Goal: Task Accomplishment & Management: Use online tool/utility

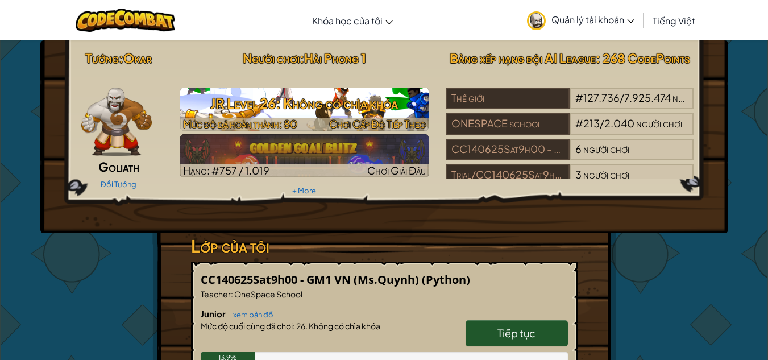
click at [411, 97] on h3 "JR Level 26: Không có chìa khóa" at bounding box center [304, 103] width 249 height 26
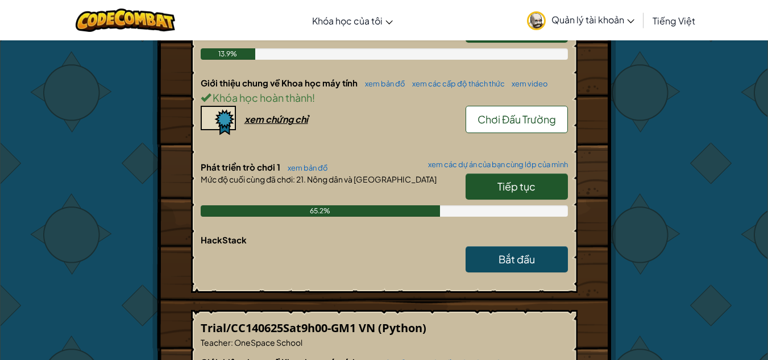
scroll to position [304, 0]
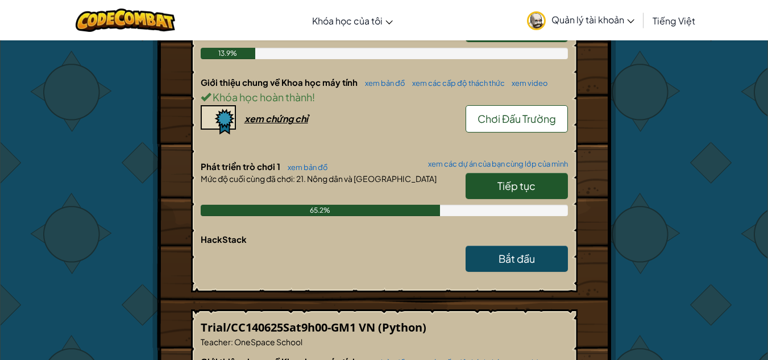
click at [507, 194] on link "Tiếp tục" at bounding box center [517, 186] width 102 height 26
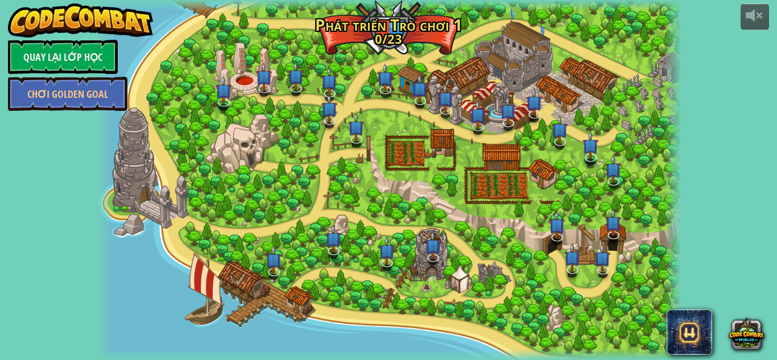
select select "vi"
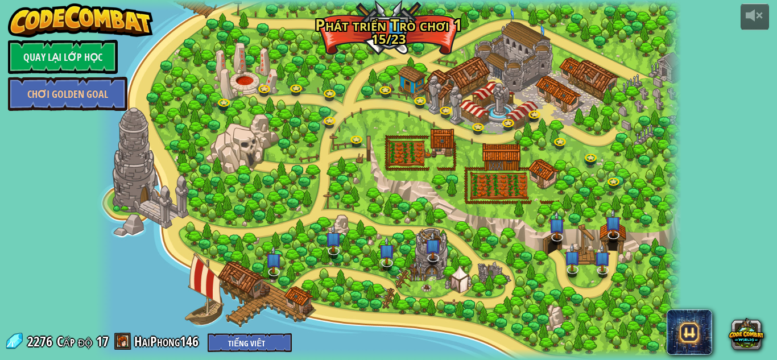
select select "vi"
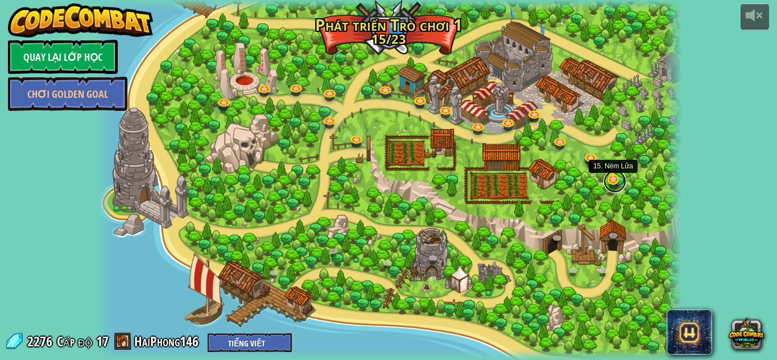
click at [611, 179] on link at bounding box center [614, 181] width 23 height 23
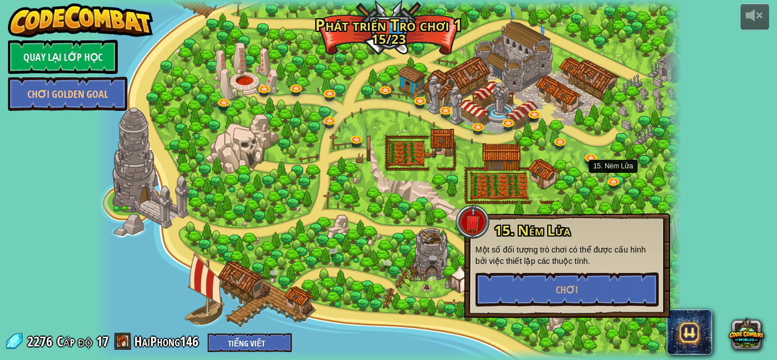
click at [226, 216] on div at bounding box center [389, 180] width 586 height 360
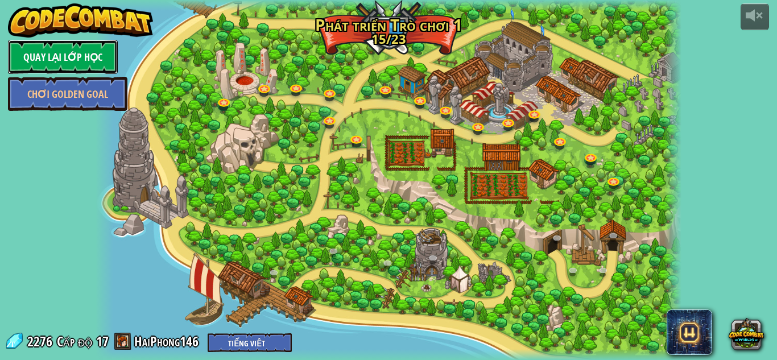
click at [61, 56] on link "Quay lại Lớp Học" at bounding box center [63, 57] width 110 height 34
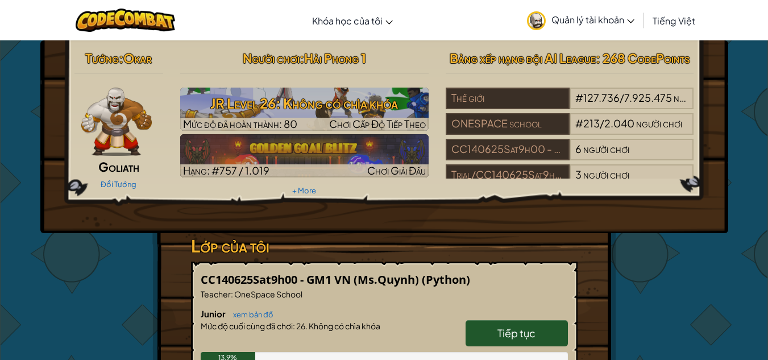
scroll to position [268, 0]
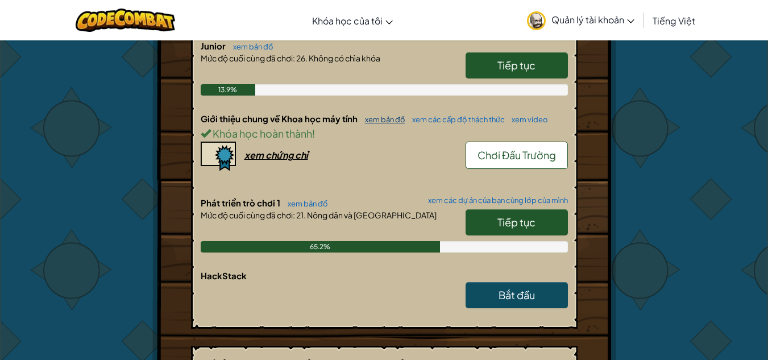
click at [381, 116] on link "xem bản đồ" at bounding box center [382, 119] width 46 height 9
select select "vi"
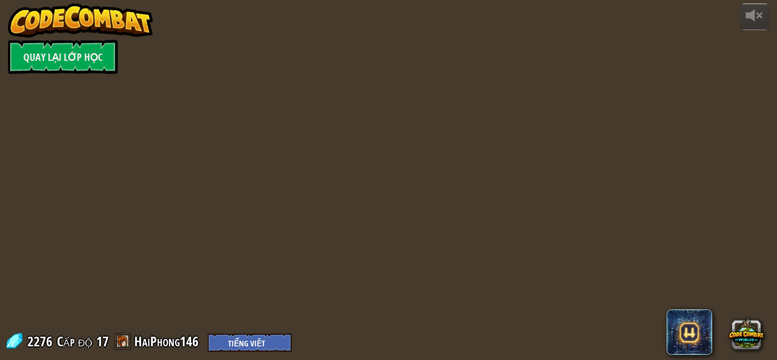
select select "vi"
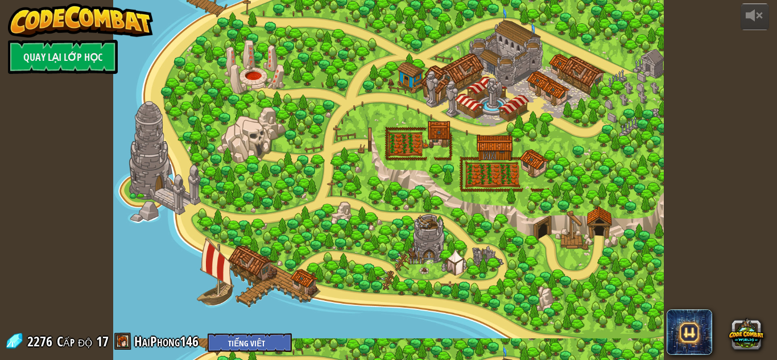
select select "vi"
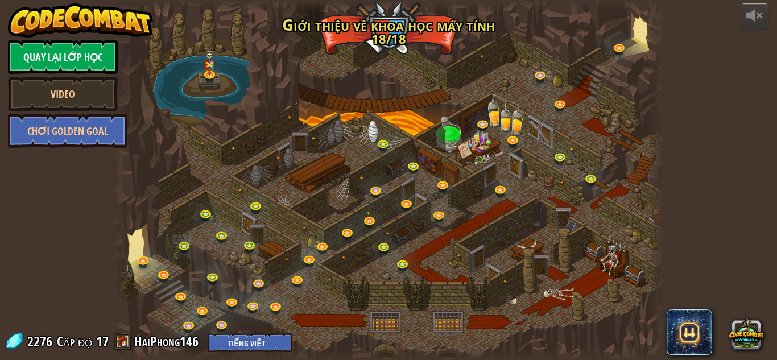
select select "vi"
click at [309, 258] on link at bounding box center [311, 259] width 23 height 23
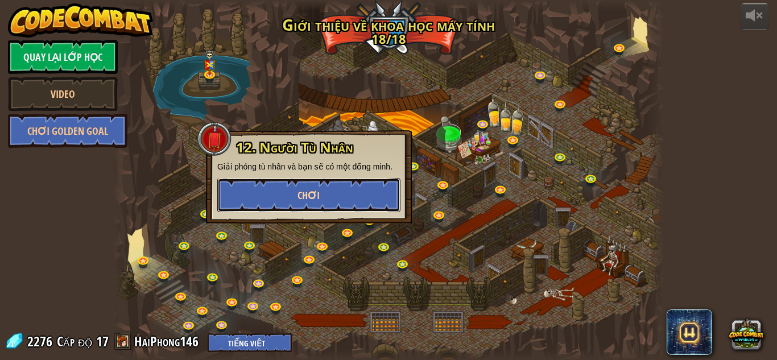
click at [327, 195] on button "Chơi" at bounding box center [308, 195] width 183 height 34
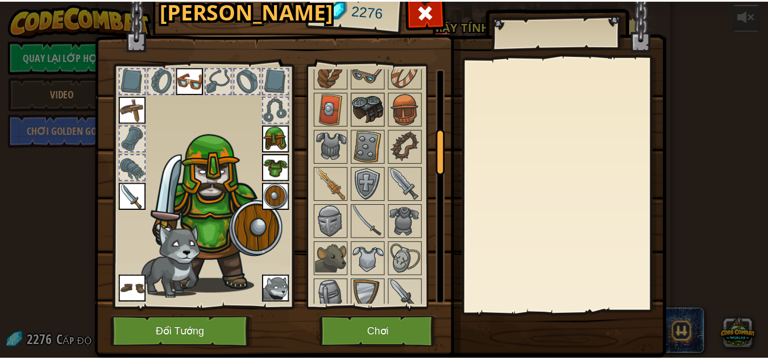
scroll to position [330, 0]
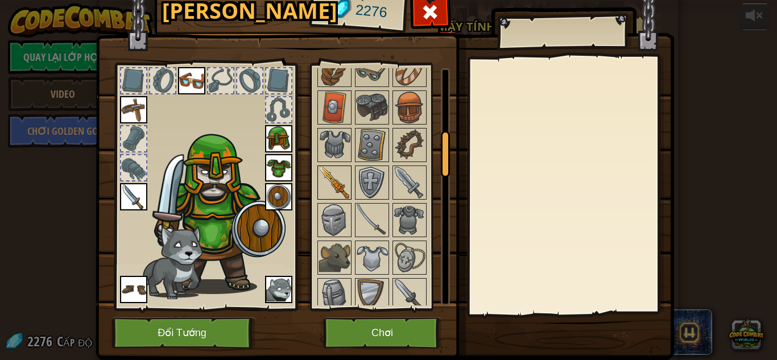
click at [340, 188] on img at bounding box center [334, 183] width 32 height 32
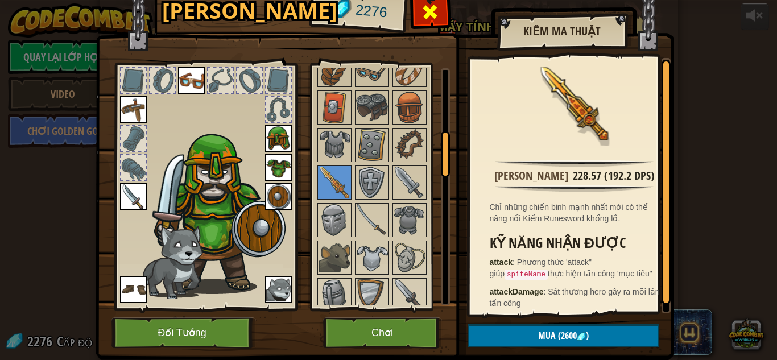
click at [430, 11] on span at bounding box center [430, 12] width 18 height 18
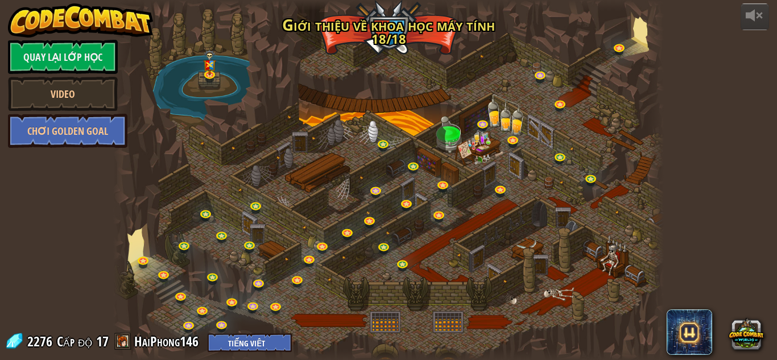
click at [35, 342] on span "2276" at bounding box center [41, 341] width 28 height 18
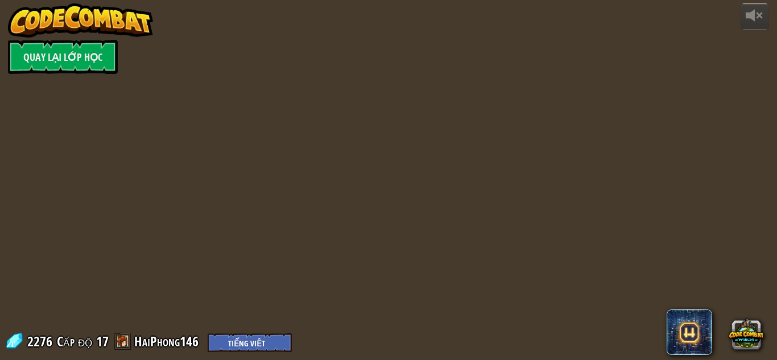
select select "vi"
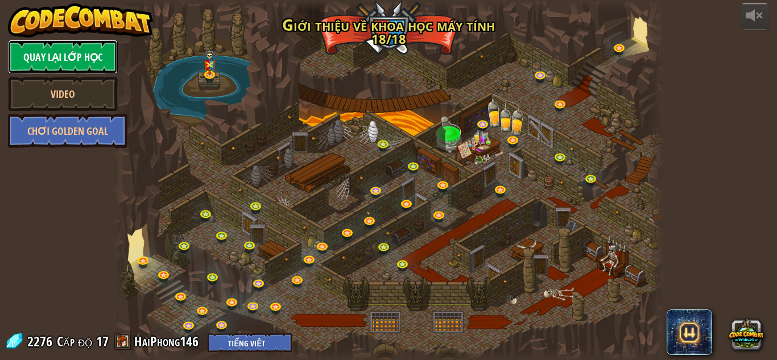
click at [74, 52] on link "Quay lại Lớp Học" at bounding box center [63, 57] width 110 height 34
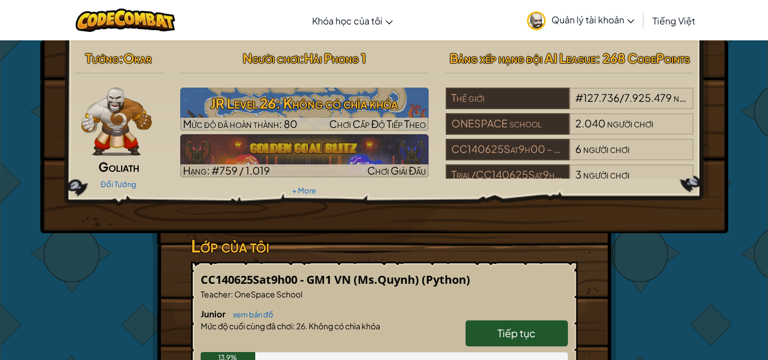
scroll to position [262, 0]
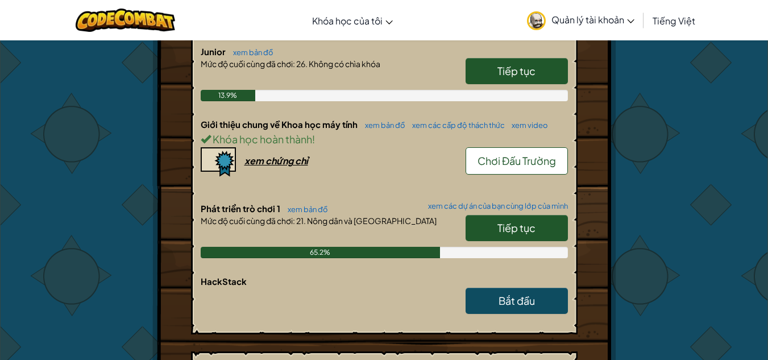
click at [519, 234] on span "Tiếp tục" at bounding box center [517, 227] width 38 height 13
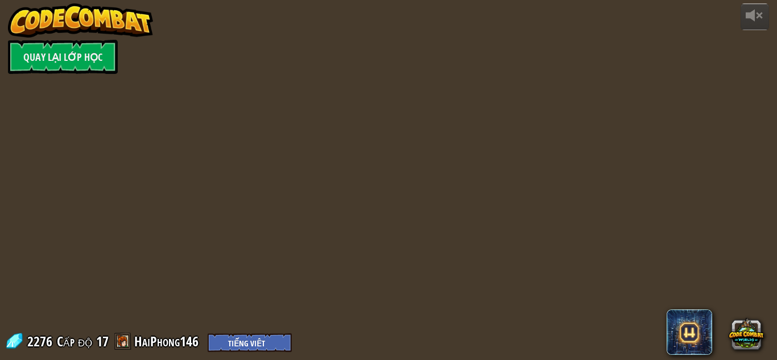
select select "vi"
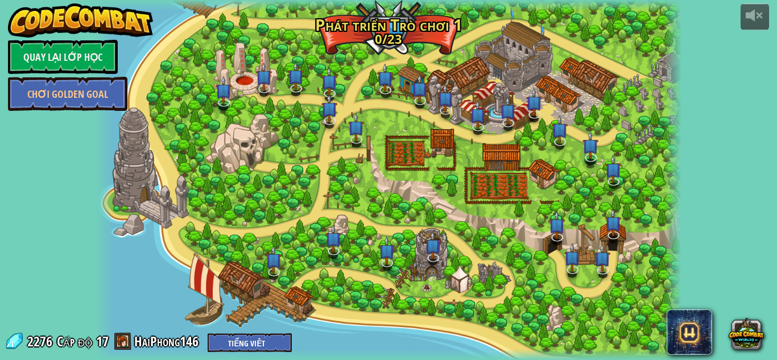
select select "vi"
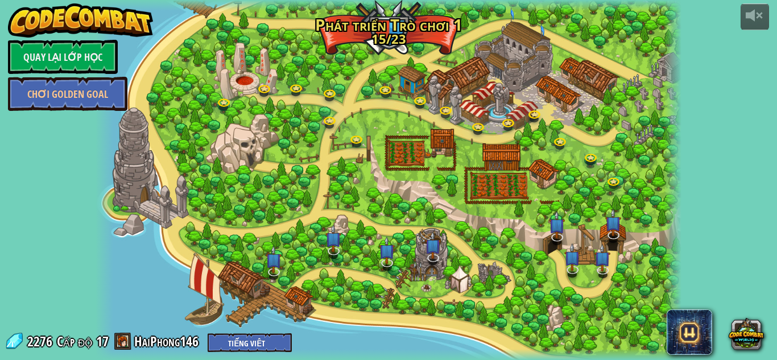
select select "vi"
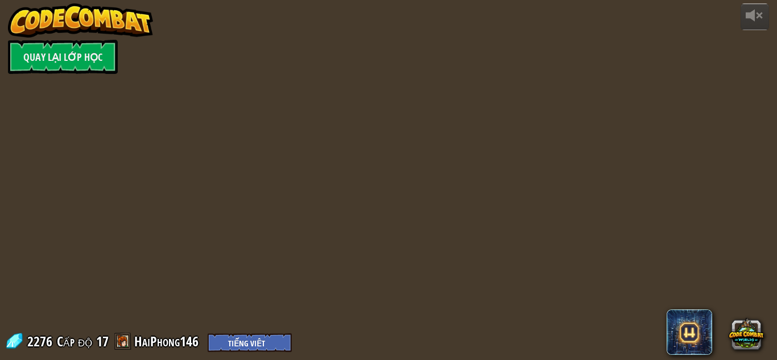
select select "vi"
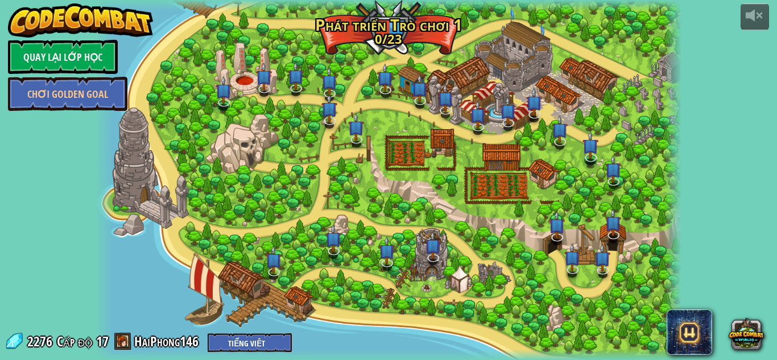
select select "vi"
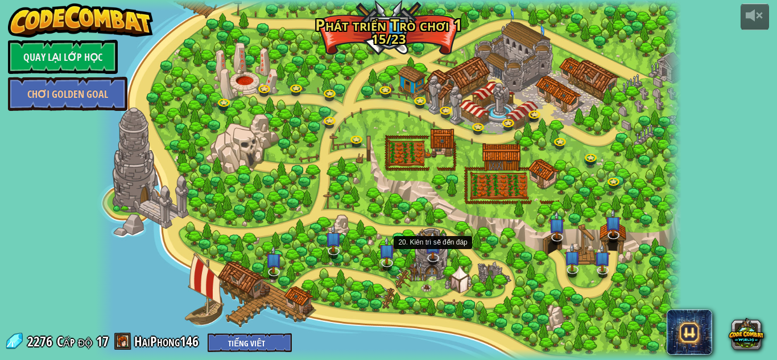
select select "vi"
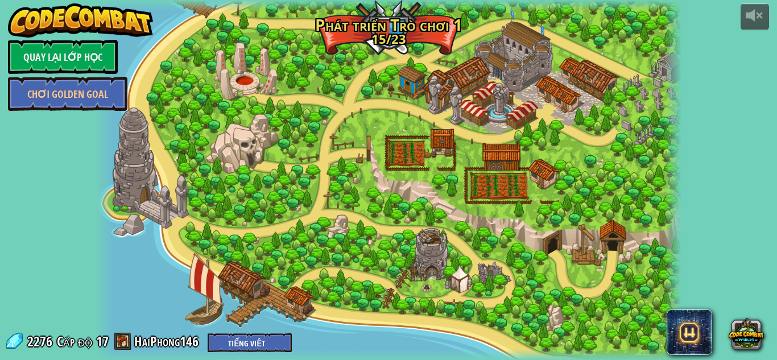
select select "vi"
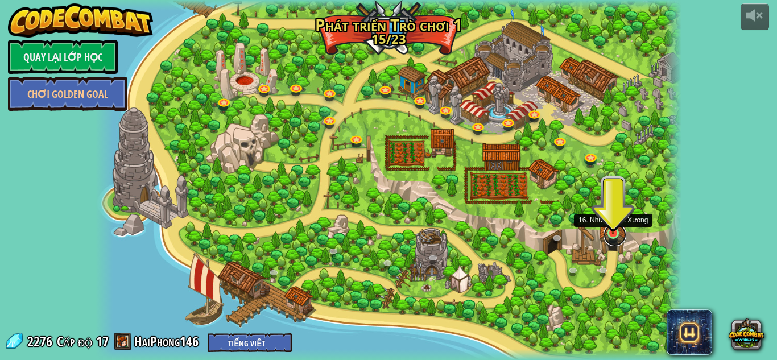
click at [615, 234] on link at bounding box center [614, 234] width 23 height 23
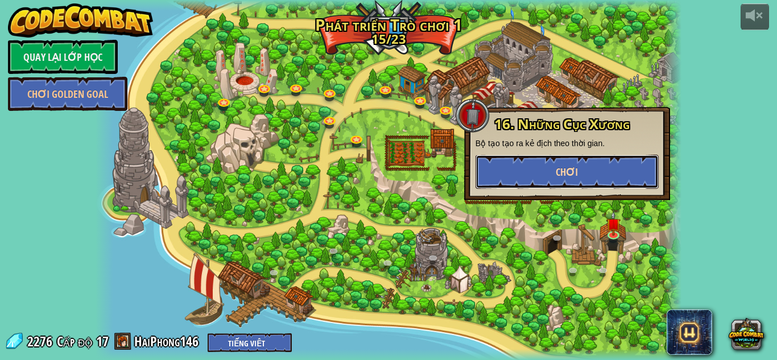
click at [573, 169] on span "Chơi" at bounding box center [567, 172] width 22 height 14
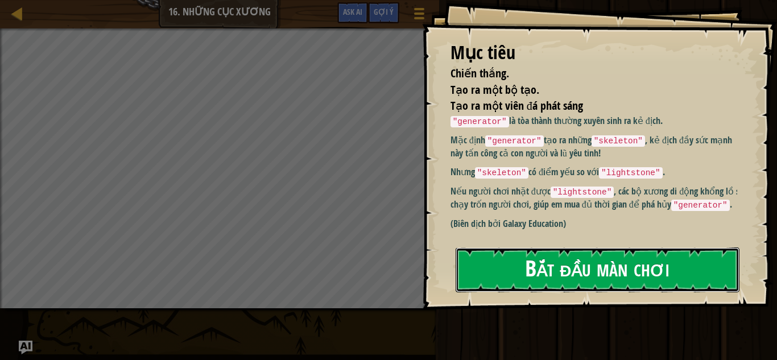
click at [592, 284] on button "Bắt đầu màn chơi" at bounding box center [598, 269] width 284 height 45
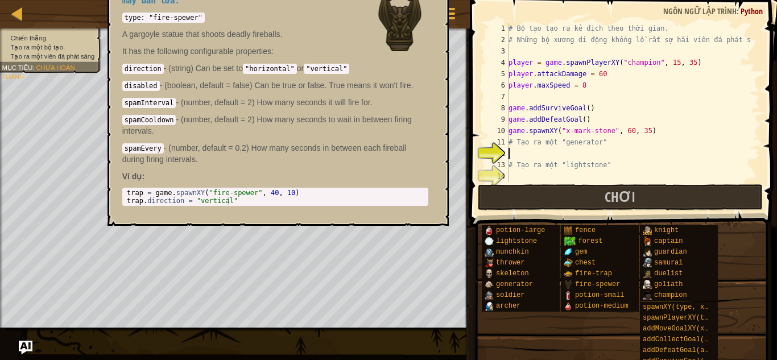
scroll to position [23, 0]
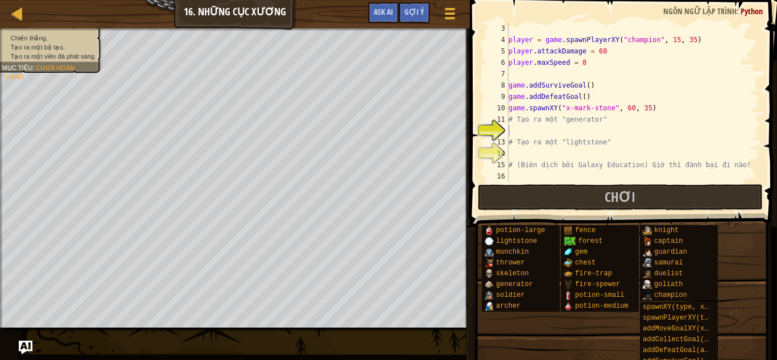
click at [525, 328] on div "potion-large lightstone munchkin thrower skeleton generator soldier archer fenc…" at bounding box center [625, 302] width 288 height 154
click at [645, 36] on div "player = game . spawnPlayerXY ( "champion" , 15 , 35 ) player . attackDamage = …" at bounding box center [628, 114] width 245 height 182
drag, startPoint x: 645, startPoint y: 36, endPoint x: 619, endPoint y: 36, distance: 26.2
click at [619, 36] on div "player = game . spawnPlayerXY ( "champion" , 15 , 35 ) player . attackDamage = …" at bounding box center [628, 114] width 245 height 182
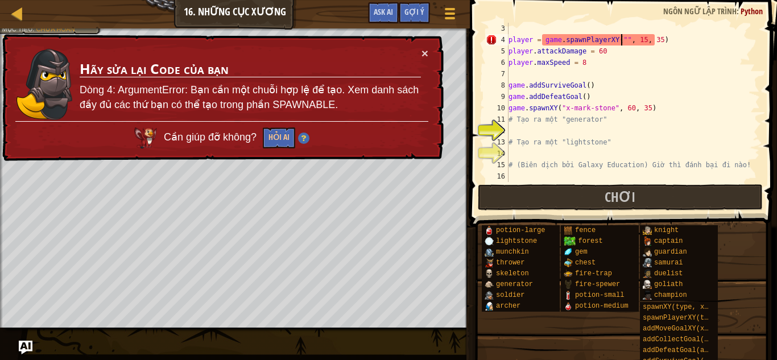
click at [619, 36] on div "player = game . spawnPlayerXY ( "" , 15 , 35 ) player . attackDamage = 60 playe…" at bounding box center [628, 114] width 245 height 182
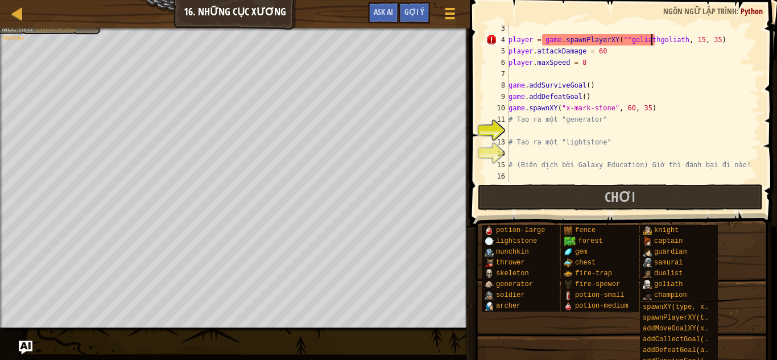
click at [651, 41] on div "player = game . spawnPlayerXY ( "" goliathgoliath , 15 , 35 ) player . attackDa…" at bounding box center [628, 114] width 245 height 182
click at [645, 40] on div "player = game . spawnPlayerXY ( "" goliathgoliath , 15 , 35 ) player . attackDa…" at bounding box center [628, 114] width 245 height 182
click at [647, 40] on div "player = game . spawnPlayerXY ( "" goliathgoliath , 15 , 35 ) player . attackDa…" at bounding box center [628, 114] width 245 height 182
click at [644, 42] on div "player = game . spawnPlayerXY ( "goliath, 15, 35) player . attackDamage = 60 pl…" at bounding box center [628, 114] width 245 height 182
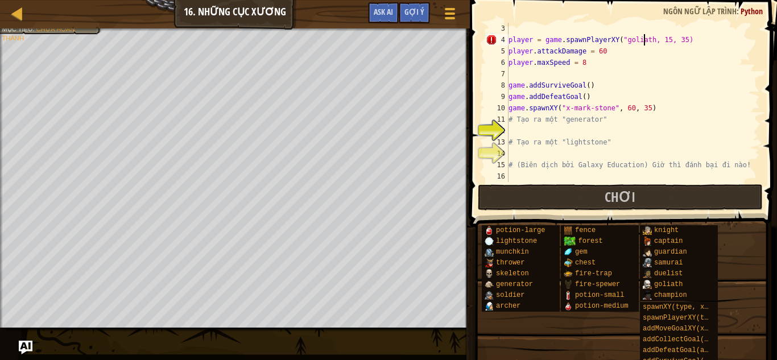
type textarea "goliath""
click at [596, 68] on div "player = game . spawnPlayerXY ( "goliath" , 15 , 35 ) player . attackDamage = 6…" at bounding box center [628, 114] width 245 height 182
click at [578, 131] on div "player = game . spawnPlayerXY ( "goliath" , 15 , 35 ) player . attackDamage = 6…" at bounding box center [628, 114] width 245 height 182
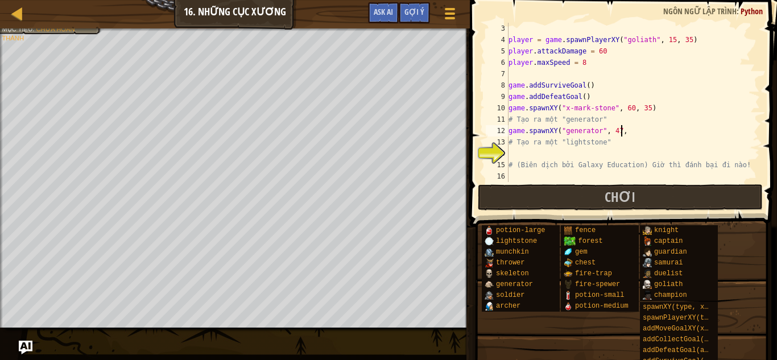
scroll to position [0, 1]
type textarea "44)"
click at [532, 155] on div "player = game . spawnPlayerXY ( "goliath" , 15 , 35 ) player . attackDamage = 6…" at bounding box center [628, 114] width 245 height 182
click at [573, 329] on div "potion-large lightstone munchkin thrower skeleton generator soldier archer fenc…" at bounding box center [625, 302] width 288 height 154
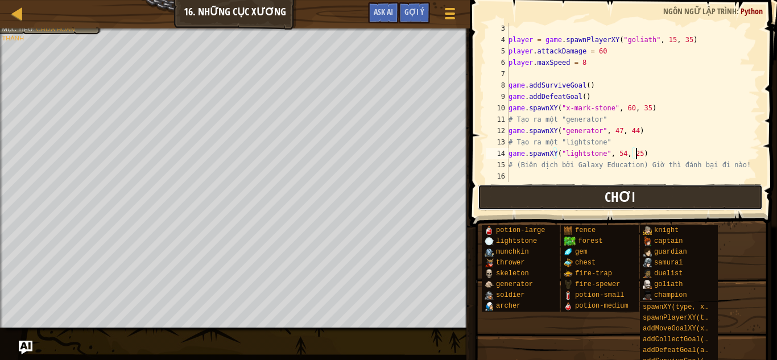
click at [590, 200] on button "Chơi" at bounding box center [620, 197] width 285 height 26
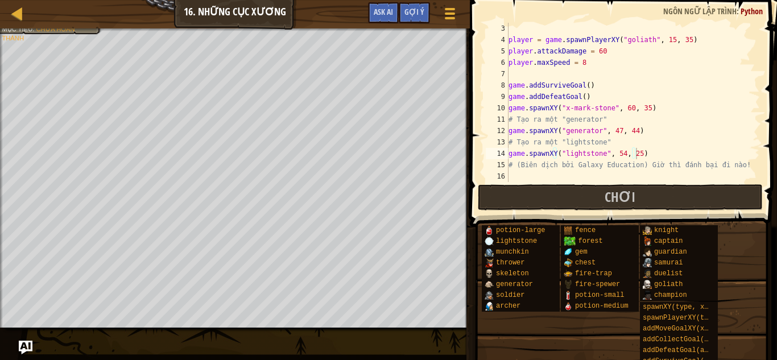
click at [604, 51] on div "player = game . spawnPlayerXY ( "goliath" , 15 , 35 ) player . attackDamage = 6…" at bounding box center [628, 114] width 245 height 182
click at [429, 48] on div "Bản đồ Phát triển trò chơi 1 16. Những Cục Xương Tuỳ chọn Xong Gợi ý Ask AI 1 ה…" at bounding box center [388, 180] width 777 height 360
click at [511, 351] on div "potion-large lightstone munchkin thrower skeleton generator soldier archer fenc…" at bounding box center [625, 302] width 288 height 154
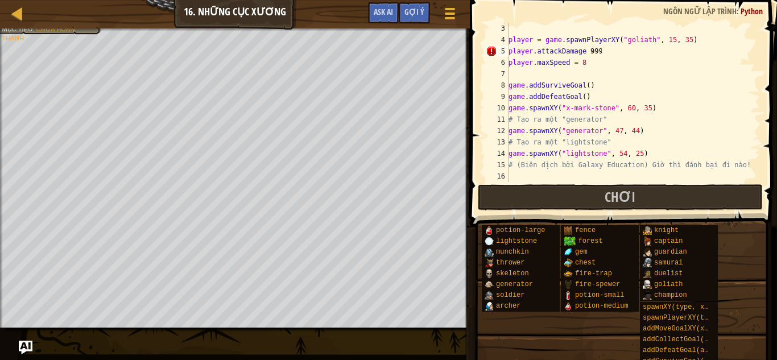
scroll to position [5, 1]
click at [514, 325] on div "potion-large lightstone munchkin thrower skeleton generator soldier archer fenc…" at bounding box center [625, 302] width 288 height 154
click at [585, 66] on div "player = game . spawnPlayerXY ( "goliath" , 15 , 35 ) player . attackDamage = 9…" at bounding box center [628, 114] width 245 height 182
type textarea "player.maxSpeed = 8"
click at [565, 78] on div "player = game . spawnPlayerXY ( "goliath" , 15 , 35 ) player . attackDamage = 9…" at bounding box center [628, 114] width 245 height 182
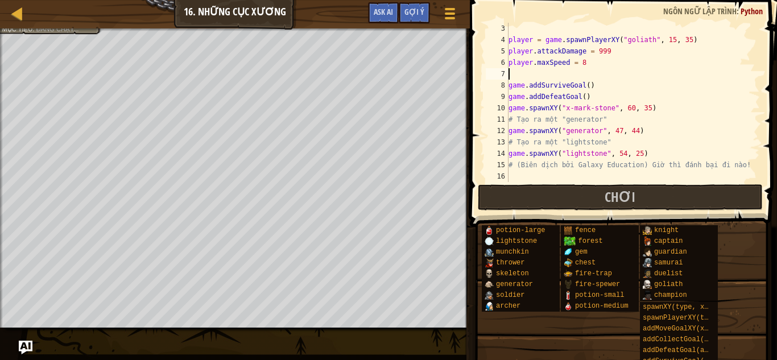
scroll to position [5, 0]
drag, startPoint x: 589, startPoint y: 63, endPoint x: 502, endPoint y: 61, distance: 87.6
click at [502, 61] on div "3 4 5 6 7 8 9 10 11 12 13 14 15 16 player = game . spawnPlayerXY ( "goliath" , …" at bounding box center [621, 102] width 276 height 159
type textarea "player.maxSpeed = 8"
click at [522, 71] on div "player = game . spawnPlayerXY ( "goliath" , 15 , 35 ) player . attackDamage = 9…" at bounding box center [628, 114] width 245 height 182
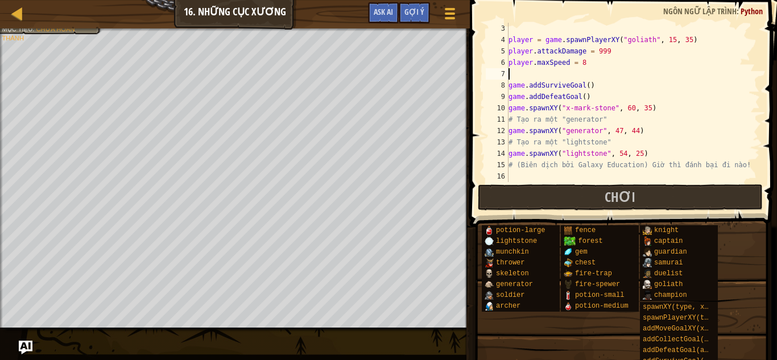
paste textarea "player.maxSpeed = 8"
drag, startPoint x: 566, startPoint y: 73, endPoint x: 547, endPoint y: 72, distance: 18.8
click at [547, 72] on div "player = game . spawnPlayerXY ( "goliath" , 15 , 35 ) player . attackDamage = 9…" at bounding box center [628, 114] width 245 height 182
click at [591, 74] on div "player = game . spawnPlayerXY ( "goliath" , 15 , 35 ) player . attackDamage = 9…" at bounding box center [628, 114] width 245 height 182
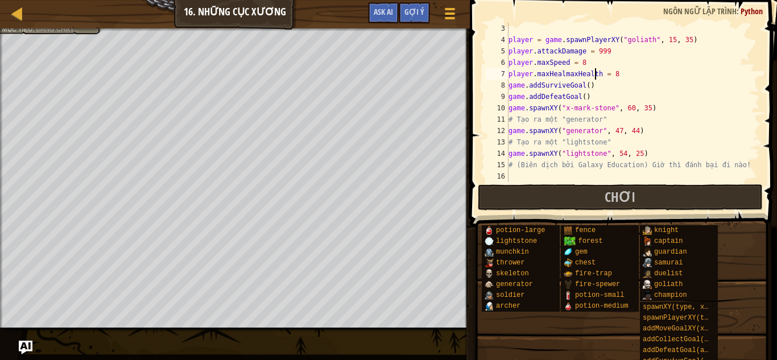
click at [595, 74] on div "player = game . spawnPlayerXY ( "goliath" , 15 , 35 ) player . attackDamage = 9…" at bounding box center [628, 114] width 245 height 182
click at [579, 72] on div "player = game . spawnPlayerXY ( "goliath" , 15 , 35 ) player . attackDamage = 9…" at bounding box center [628, 114] width 245 height 182
click at [552, 329] on div "potion-large lightstone munchkin thrower skeleton generator soldier archer fenc…" at bounding box center [625, 302] width 288 height 154
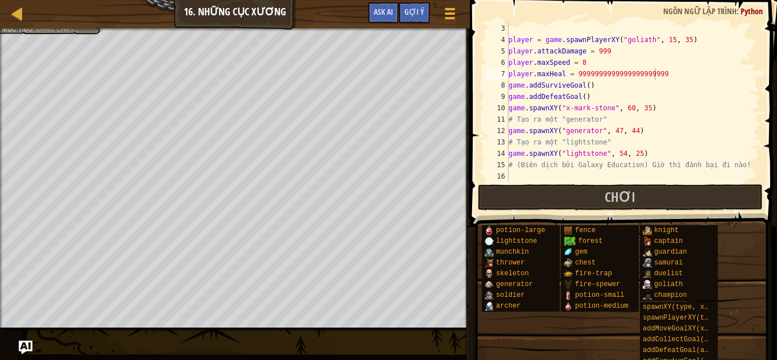
click at [577, 346] on div "potion-large lightstone munchkin thrower skeleton generator soldier archer fenc…" at bounding box center [625, 302] width 288 height 154
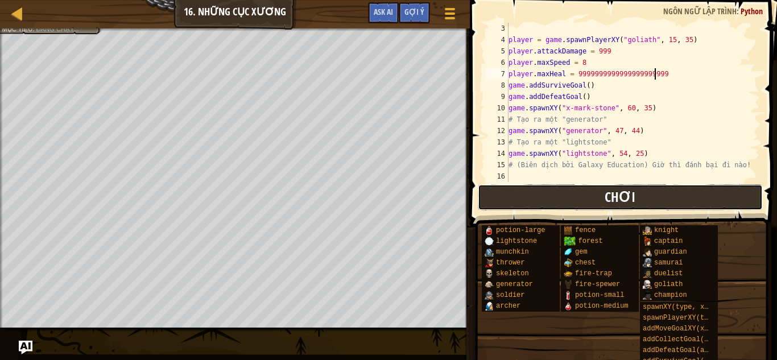
click at [597, 193] on button "Chơi" at bounding box center [620, 197] width 285 height 26
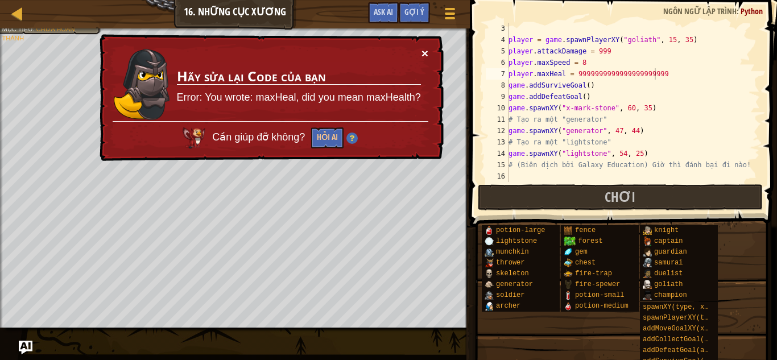
click at [425, 51] on button "×" at bounding box center [424, 54] width 7 height 12
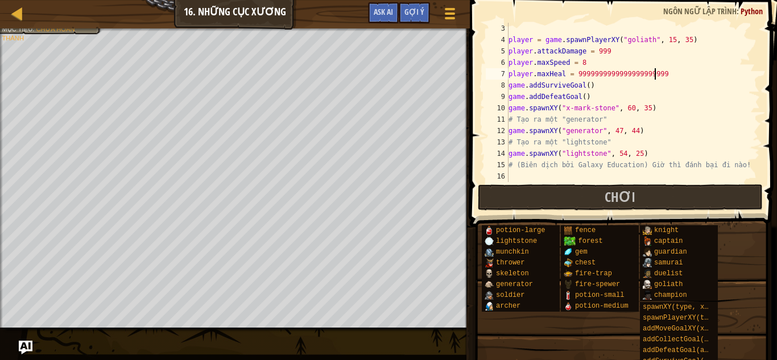
click at [558, 73] on div "player = game . spawnPlayerXY ( "goliath" , 15 , 35 ) player . attackDamage = 9…" at bounding box center [628, 114] width 245 height 182
click at [560, 74] on div "player = game . spawnPlayerXY ( "goliath" , 15 , 35 ) player . attackDamage = 9…" at bounding box center [628, 114] width 245 height 182
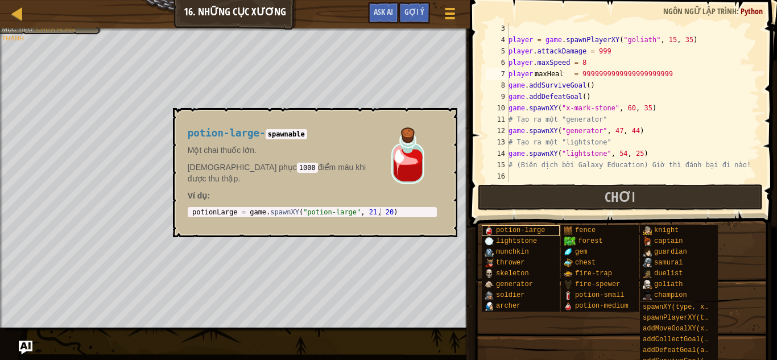
scroll to position [0, 1]
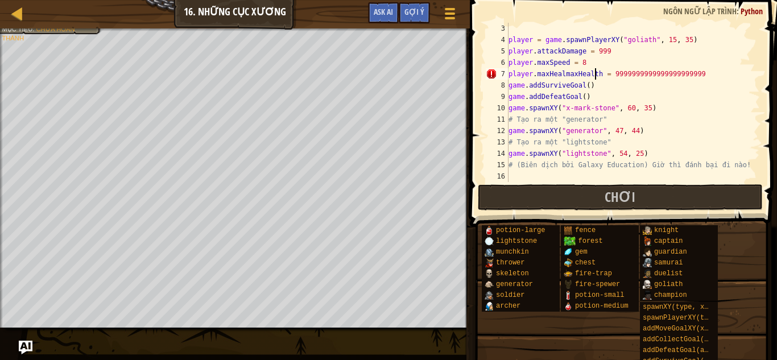
click at [427, 46] on div "Bản đồ Phát triển trò chơi 1 16. Những Cục Xương Tuỳ chọn Xong Gợi ý Ask AI 1 ה…" at bounding box center [388, 180] width 777 height 360
click at [562, 346] on div "potion-large lightstone munchkin thrower skeleton generator soldier archer fenc…" at bounding box center [625, 302] width 288 height 154
click at [559, 74] on div "player = game . spawnPlayerXY ( "goliath" , 15 , 35 ) player . attackDamage = 9…" at bounding box center [628, 114] width 245 height 182
type textarea "player.maxHealth = 9999999999999999999999"
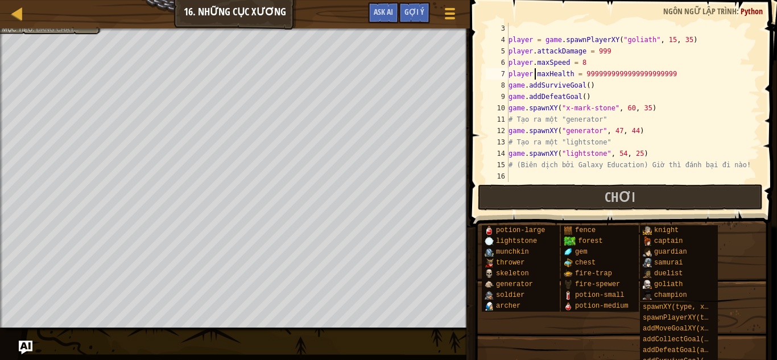
click at [548, 330] on div "potion-large lightstone munchkin thrower skeleton generator soldier archer fenc…" at bounding box center [625, 302] width 288 height 154
click at [678, 78] on div "player = game . spawnPlayerXY ( "goliath" , 15 , 35 ) player . attackDamage = 9…" at bounding box center [628, 114] width 245 height 182
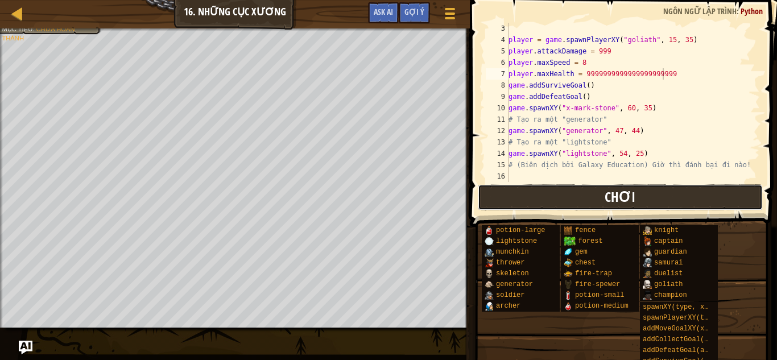
click at [649, 204] on button "Chơi" at bounding box center [620, 197] width 285 height 26
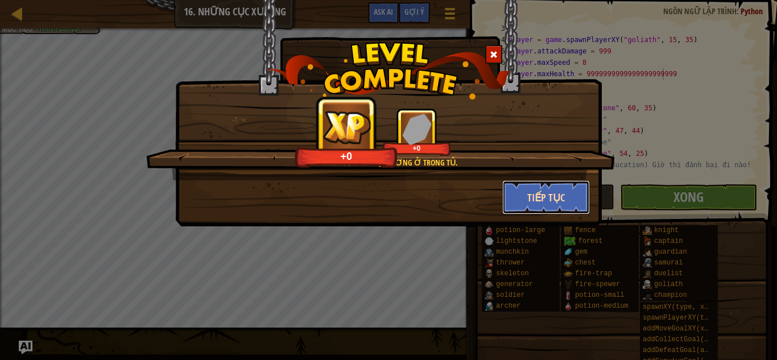
click at [549, 205] on button "Tiếp tục" at bounding box center [546, 197] width 88 height 34
click at [656, 206] on div "Mình thích hơn khi bộ xương ở trong tủ. +0 +0 Tiếp tục" at bounding box center [388, 180] width 777 height 360
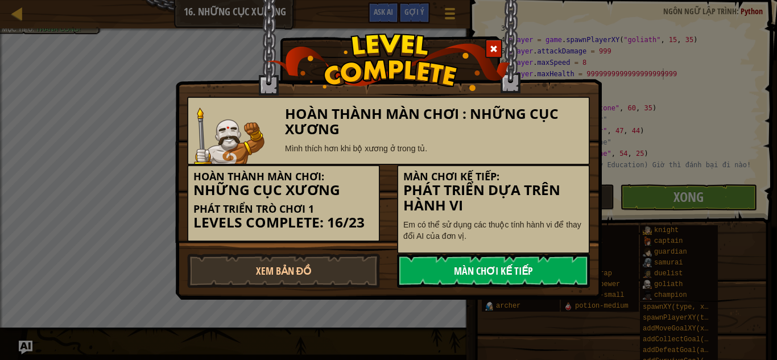
drag, startPoint x: 656, startPoint y: 206, endPoint x: 453, endPoint y: 270, distance: 213.3
click at [453, 270] on link "Màn chơi kế tiếp" at bounding box center [493, 271] width 193 height 34
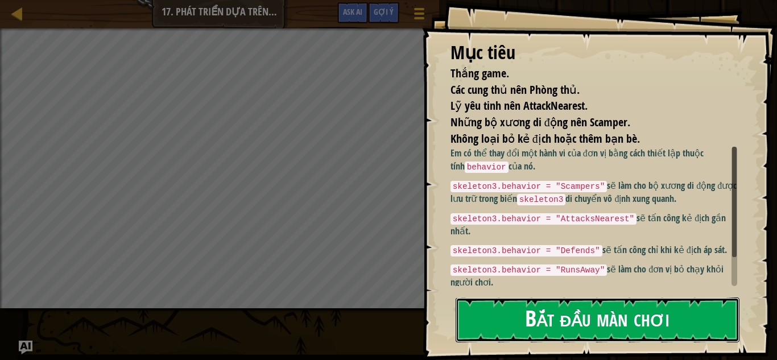
click at [514, 327] on button "Bắt đầu màn chơi" at bounding box center [598, 319] width 284 height 45
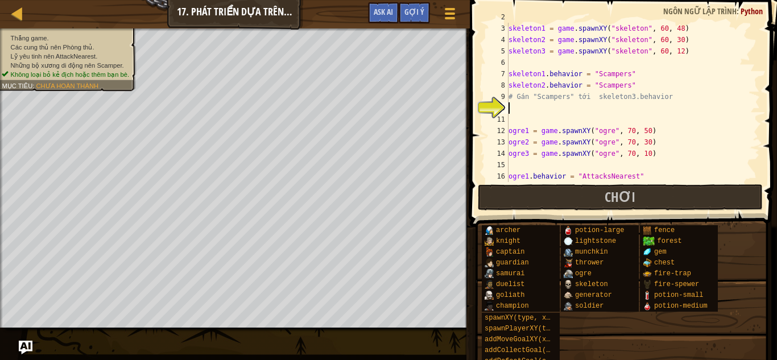
scroll to position [34, 0]
drag, startPoint x: 635, startPoint y: 84, endPoint x: 506, endPoint y: 81, distance: 129.1
click at [506, 81] on div "3 4 5 6 7 8 9 10 11 12 13 14 15 16 17 skeleton1 = game . spawnXY ( "skeleton" ,…" at bounding box center [621, 102] width 276 height 159
type textarea "skeleton2.behavior = "Scampers""
click at [528, 113] on div "skeleton1 = game . spawnXY ( "skeleton" , 60 , 48 ) skeleton2 = game . spawnXY …" at bounding box center [628, 114] width 245 height 182
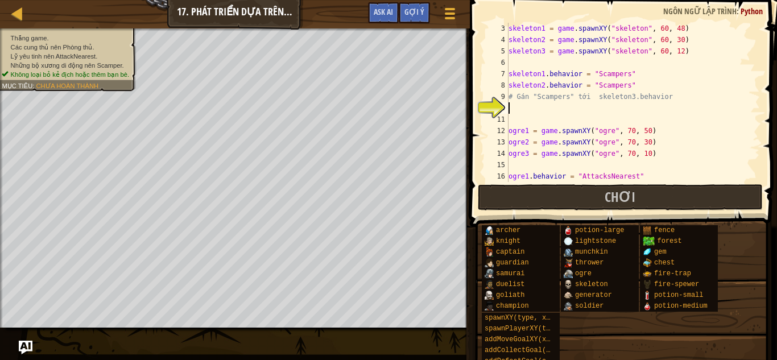
type textarea "skeleton2.behavior = "Scampers""
click at [579, 340] on div "archer knight captain guardian samurai duelist goliath champion spawnXY(type, x…" at bounding box center [625, 307] width 288 height 164
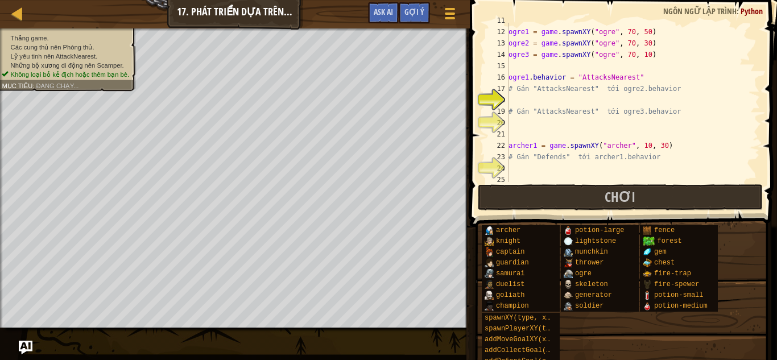
scroll to position [134, 0]
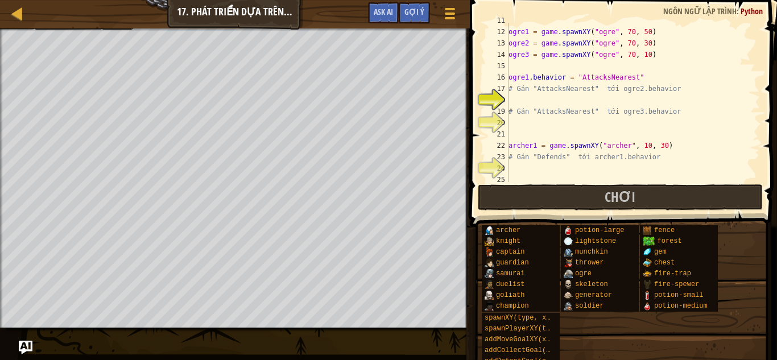
click at [536, 101] on div "ogre1 = game . spawnXY ( "ogre" , 70 , 50 ) ogre2 = game . spawnXY ( "ogre" , 7…" at bounding box center [628, 106] width 245 height 182
type textarea "ogre1.behavior = "AttacksNearest""
drag, startPoint x: 642, startPoint y: 74, endPoint x: 525, endPoint y: 76, distance: 116.6
click at [525, 76] on div "ogre1 = game . spawnXY ( "ogre" , 70 , 50 ) ogre2 = game . spawnXY ( "ogre" , 7…" at bounding box center [628, 106] width 245 height 182
click at [509, 76] on div "ogre1 = game . spawnXY ( "ogre" , 70 , 50 ) ogre2 = game . spawnXY ( "ogre" , 7…" at bounding box center [628, 106] width 245 height 182
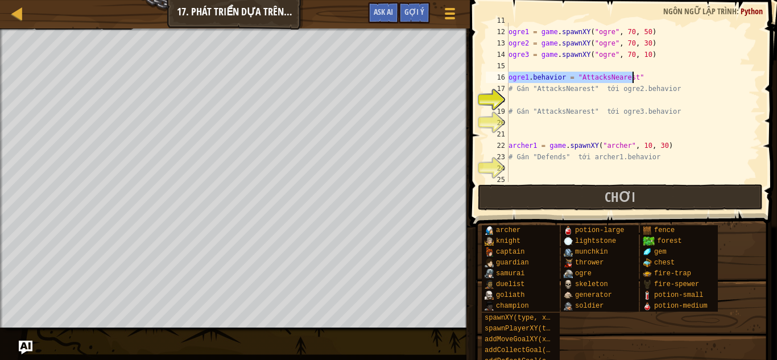
drag, startPoint x: 509, startPoint y: 76, endPoint x: 673, endPoint y: 75, distance: 164.4
click at [673, 75] on div "ogre1 = game . spawnXY ( "ogre" , 70 , 50 ) ogre2 = game . spawnXY ( "ogre" , 7…" at bounding box center [628, 106] width 245 height 182
click at [541, 105] on div "ogre1 = game . spawnXY ( "ogre" , 70 , 50 ) ogre2 = game . spawnXY ( "ogre" , 7…" at bounding box center [628, 106] width 245 height 182
paste textarea "ogre1.behavior = "AttacksNearest""
type textarea "ogre1.behavior = "AttacksNearest""
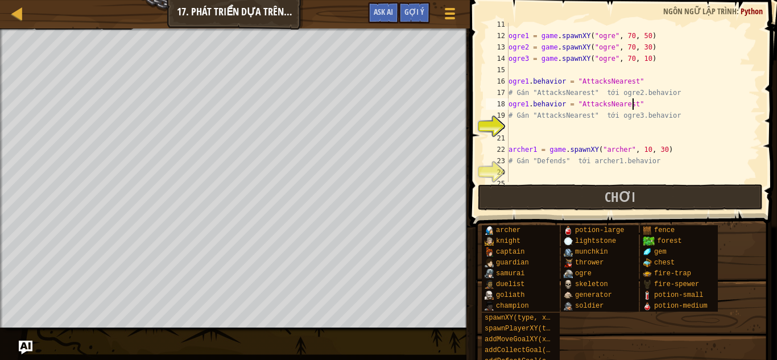
scroll to position [130, 0]
click at [569, 129] on div "ogre1 = game . spawnXY ( "ogre" , 70 , 50 ) ogre2 = game . spawnXY ( "ogre" , 7…" at bounding box center [628, 110] width 245 height 182
paste textarea "ogre1.behavior = "AttacksNearest""
click at [526, 103] on div "ogre1 = game . spawnXY ( "ogre" , 70 , 50 ) ogre2 = game . spawnXY ( "ogre" , 7…" at bounding box center [628, 110] width 245 height 182
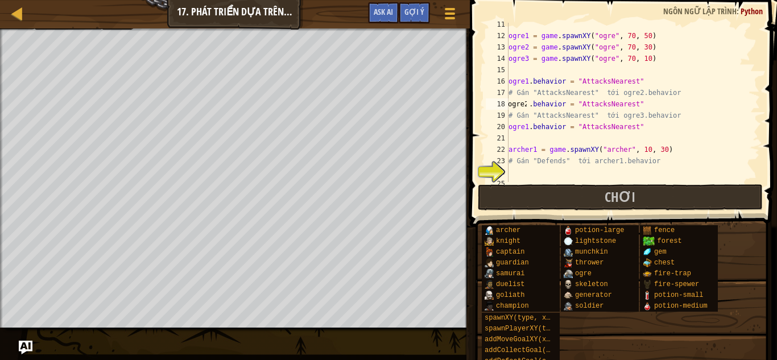
click at [526, 126] on div "ogre1 = game . spawnXY ( "ogre" , 70 , 50 ) ogre2 = game . spawnXY ( "ogre" , 7…" at bounding box center [628, 110] width 245 height 182
type textarea "ogre3"
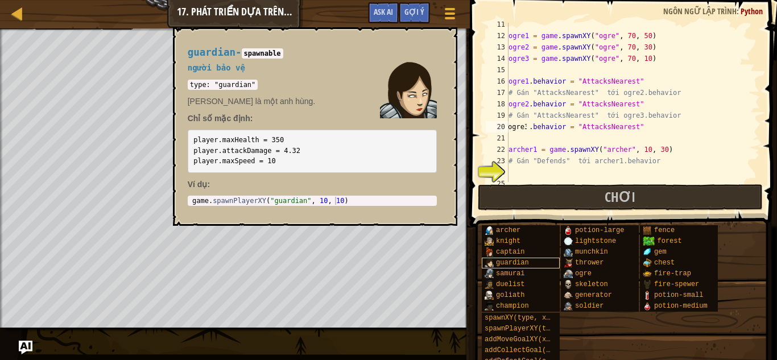
scroll to position [0, 1]
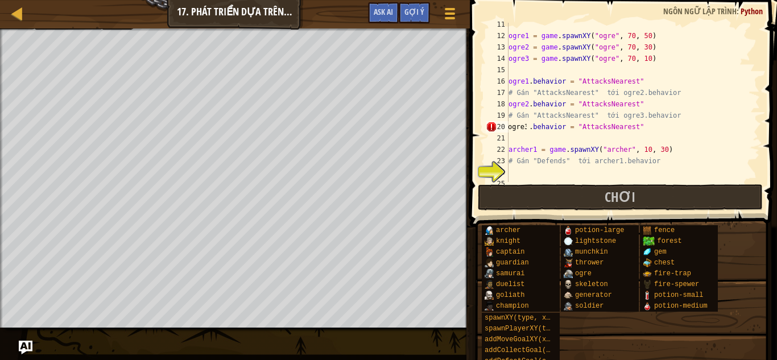
click at [544, 170] on div "ogre1 = game . spawnXY ( "ogre" , 70 , 50 ) ogre2 = game . spawnXY ( "ogre" , 7…" at bounding box center [628, 110] width 245 height 182
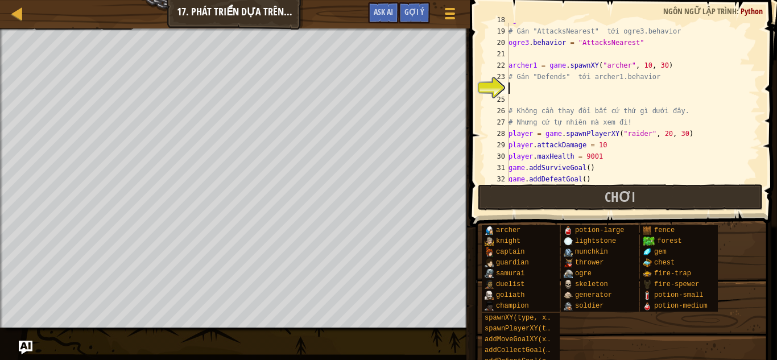
scroll to position [214, 0]
drag, startPoint x: 665, startPoint y: 65, endPoint x: 503, endPoint y: 64, distance: 161.5
click at [503, 64] on div "18 19 20 21 22 23 24 25 26 27 28 29 30 31 32 33 ogre2 . behavior = "AttacksNear…" at bounding box center [621, 102] width 276 height 159
type textarea "archer1 = game.spawnXY("archer", 10, 30)"
click at [536, 94] on div "ogre2 . behavior = "AttacksNearest" # Gán "AttacksNearest" tới ogre3.behavior o…" at bounding box center [628, 105] width 245 height 182
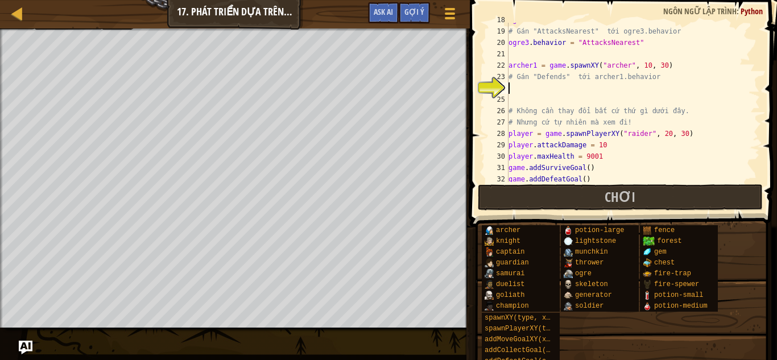
click at [536, 88] on div "ogre2 . behavior = "AttacksNearest" # Gán "AttacksNearest" tới ogre3.behavior o…" at bounding box center [628, 105] width 245 height 182
paste textarea "archer1 = game.spawnXY("archer", 10, 30)"
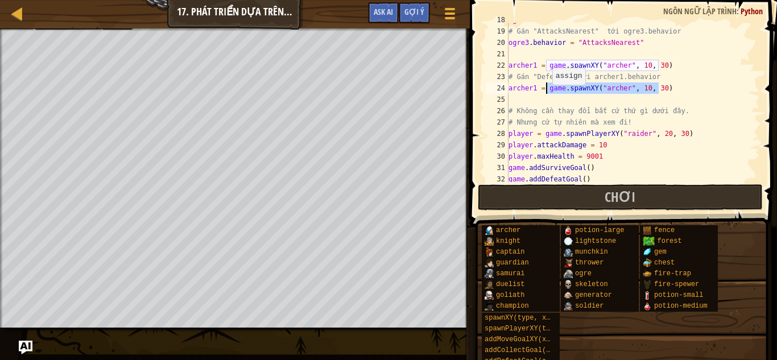
drag, startPoint x: 630, startPoint y: 93, endPoint x: 547, endPoint y: 88, distance: 83.8
click at [547, 88] on div "ogre2 . behavior = "AttacksNearest" # Gán "AttacksNearest" tới ogre3.behavior o…" at bounding box center [628, 105] width 245 height 182
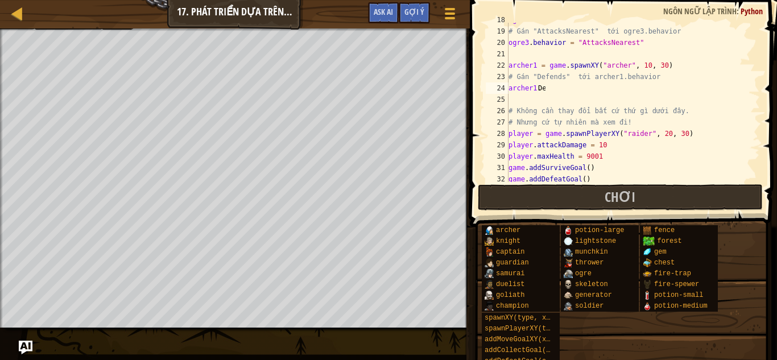
scroll to position [0, 1]
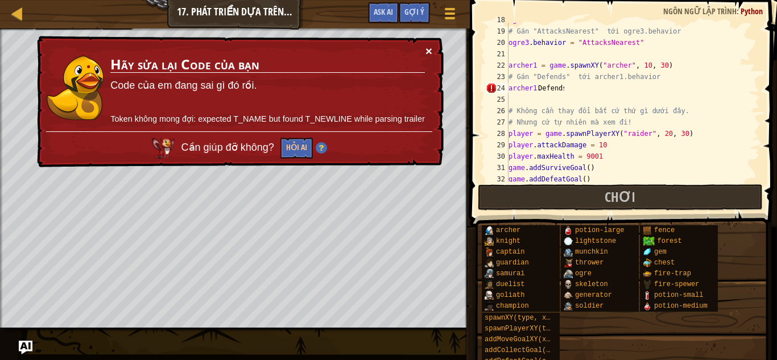
click at [427, 49] on div "Bản đồ Phát triển trò chơi 1 17. Phát triển dựa trên hành vi Tuỳ chọn Xong Gợi …" at bounding box center [388, 180] width 777 height 360
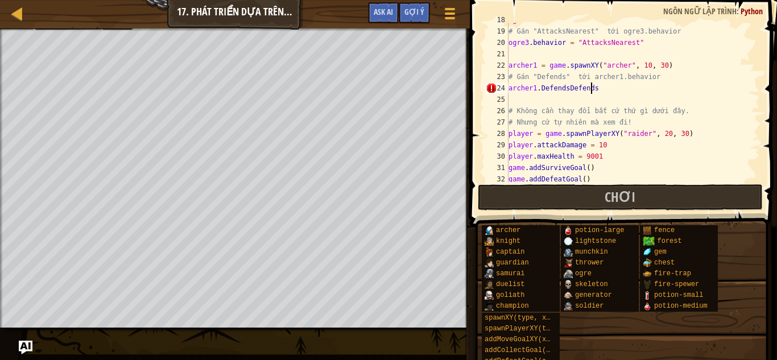
scroll to position [5, 3]
click at [611, 349] on div "archer knight captain guardian samurai duelist goliath champion spawnXY(type, x…" at bounding box center [625, 307] width 288 height 164
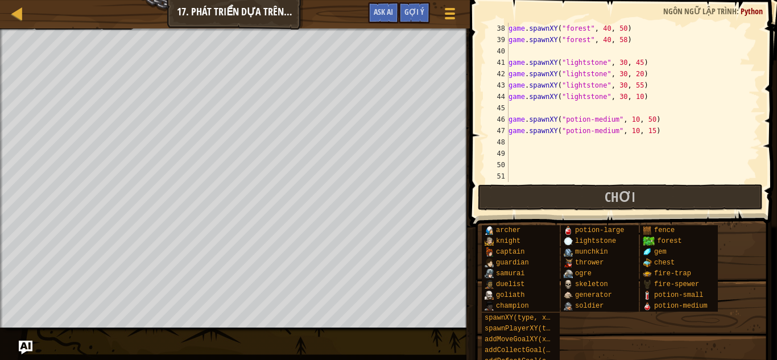
scroll to position [432, 0]
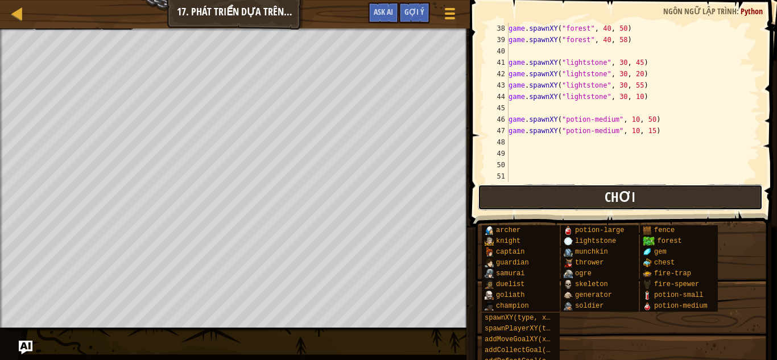
click at [609, 185] on button "Chơi" at bounding box center [620, 197] width 285 height 26
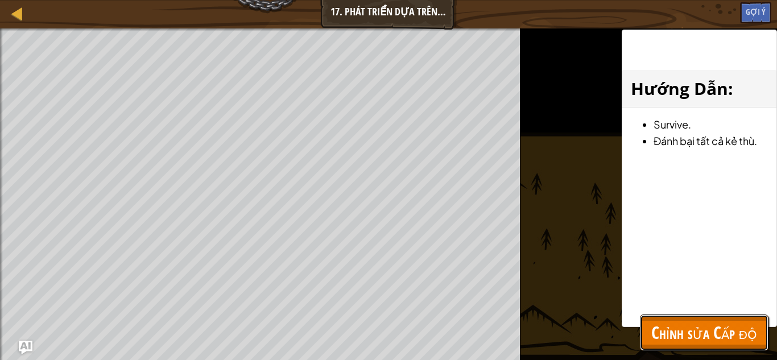
click at [674, 331] on span "Chỉnh sửa Cấp độ" at bounding box center [704, 332] width 106 height 23
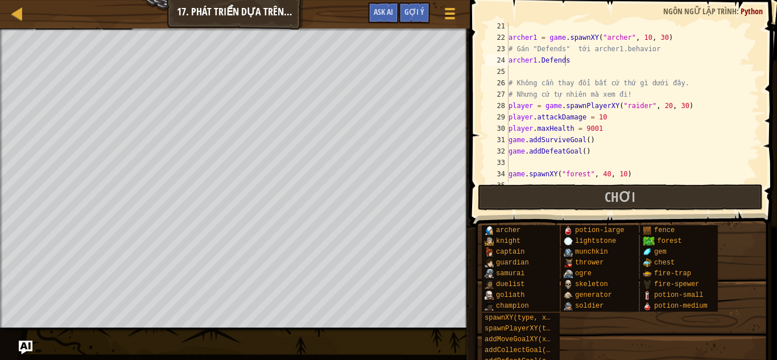
scroll to position [242, 0]
click at [602, 115] on div "archer1 = game . spawnXY ( "archer" , 10 , 30 ) # Gán "Defends" tới archer1.beh…" at bounding box center [628, 111] width 245 height 182
click at [648, 324] on div "archer knight captain guardian samurai duelist goliath champion spawnXY(type, x…" at bounding box center [625, 307] width 288 height 164
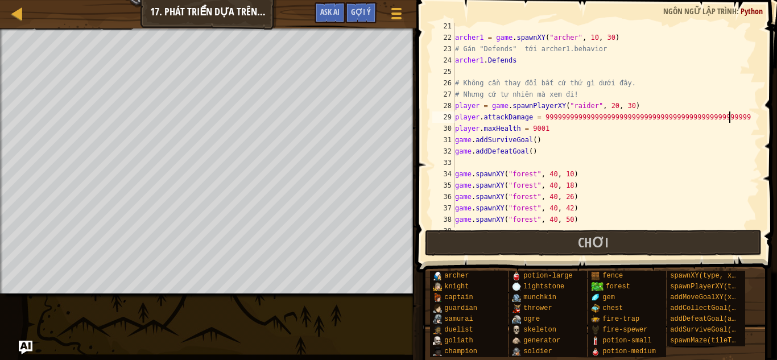
click at [481, 60] on div "archer1 = game . spawnXY ( "archer" , 10 , 30 ) # Gán "Defends" tới archer1.beh…" at bounding box center [602, 133] width 299 height 227
click at [484, 64] on div "archer1 = game . spawnXY ( "archer" , 10 , 30 ) # Gán "Defends" tới archer1.beh…" at bounding box center [602, 133] width 299 height 227
type textarea "h"
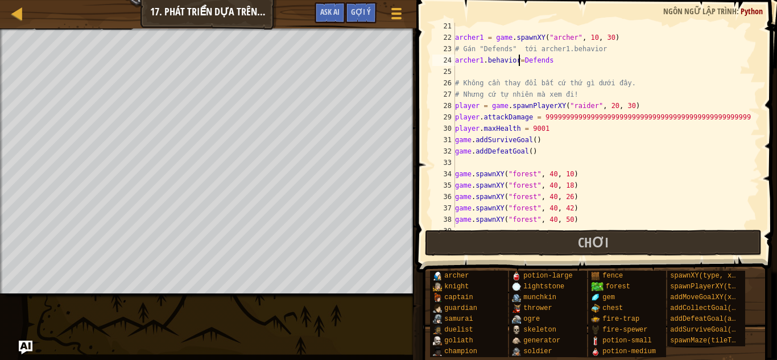
click at [707, 355] on div "archer knight captain guardian samurai duelist goliath champion potion-large li…" at bounding box center [599, 314] width 340 height 88
click at [595, 241] on span "Chơi" at bounding box center [593, 242] width 31 height 18
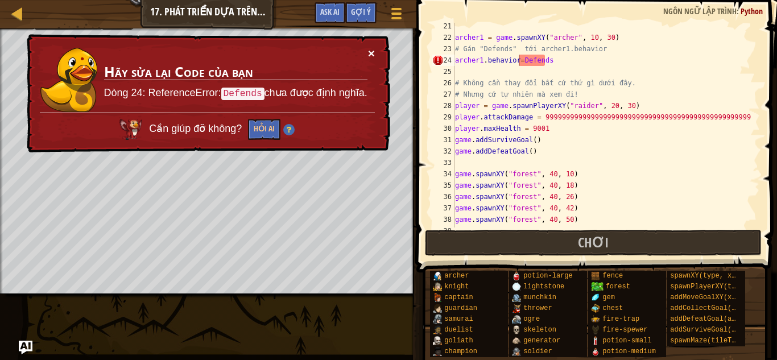
click at [370, 53] on button "×" at bounding box center [371, 53] width 7 height 12
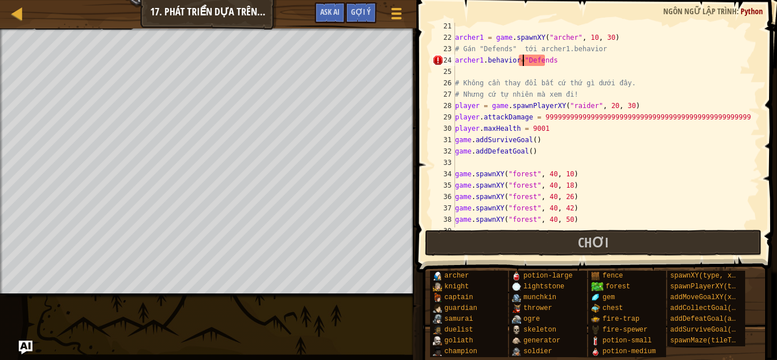
scroll to position [5, 6]
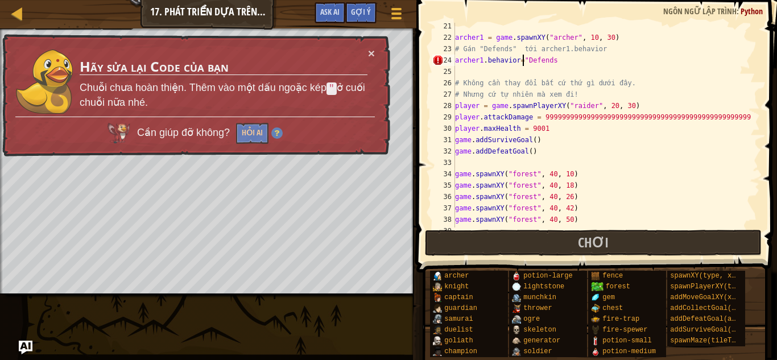
click at [558, 61] on div "archer1 = game . spawnXY ( "archer" , 10 , 30 ) # Gán "Defends" tới archer1.beh…" at bounding box center [602, 133] width 299 height 227
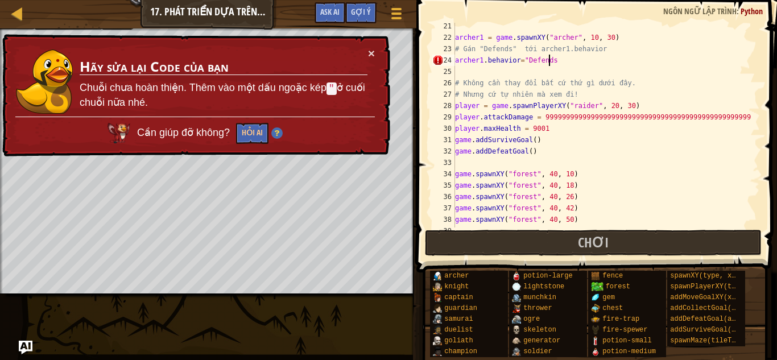
scroll to position [5, 2]
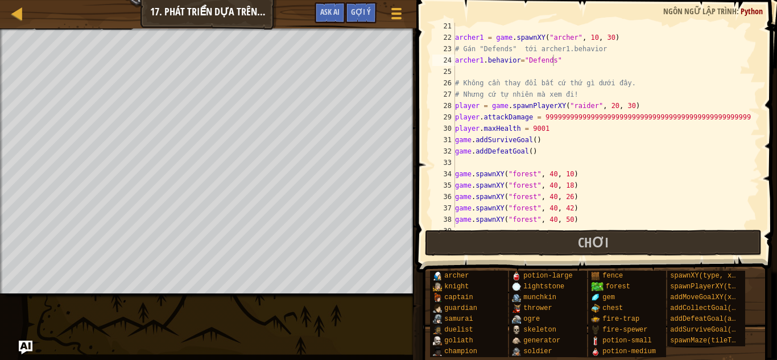
click at [726, 354] on div "archer knight captain guardian samurai duelist goliath champion potion-large li…" at bounding box center [599, 314] width 340 height 88
click at [658, 243] on button "Chơi" at bounding box center [593, 243] width 337 height 26
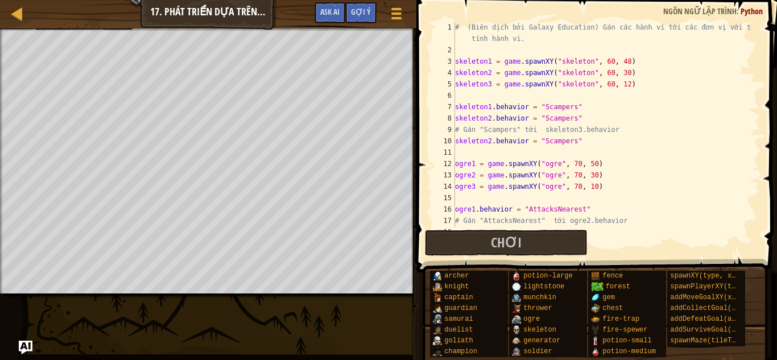
scroll to position [0, 0]
click at [465, 249] on button "Chơi" at bounding box center [506, 243] width 163 height 26
click at [367, 13] on span "Gợi ý" at bounding box center [361, 11] width 20 height 11
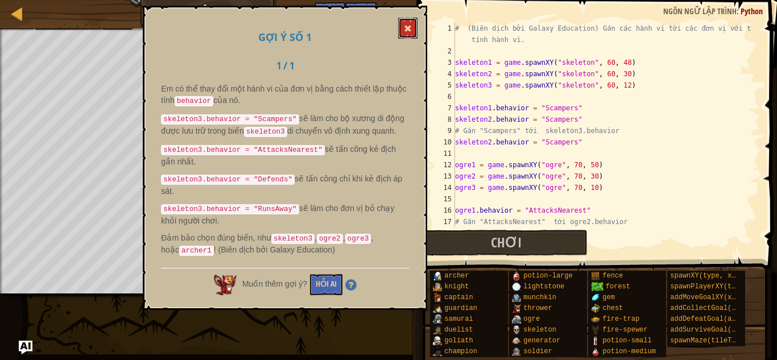
click at [409, 28] on span at bounding box center [408, 28] width 8 height 8
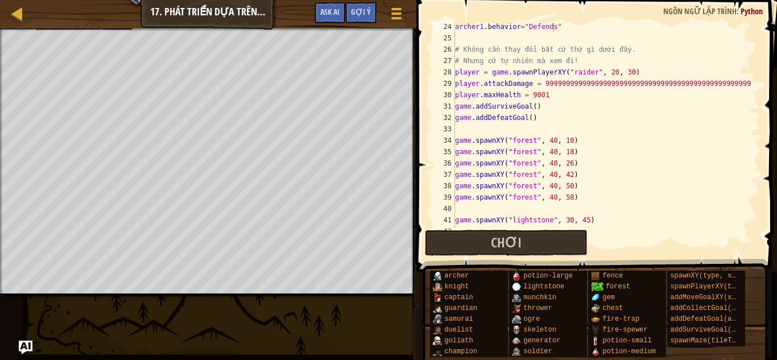
scroll to position [275, 0]
click at [396, 349] on div "Bản đồ Phát triển trò chơi 1 17. Phát triển dựa trên hành vi Tuỳ chọn Xong Gợi …" at bounding box center [388, 180] width 777 height 360
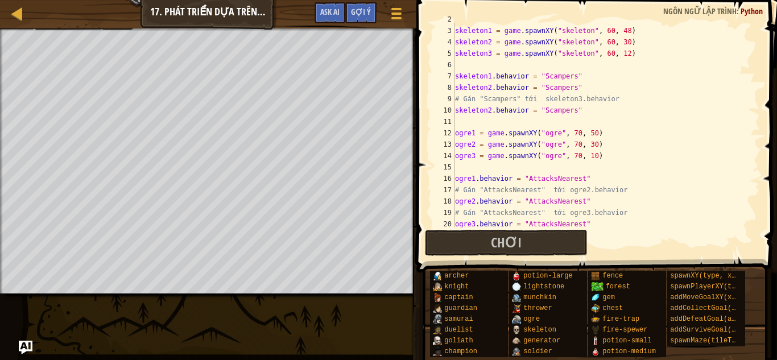
scroll to position [21, 0]
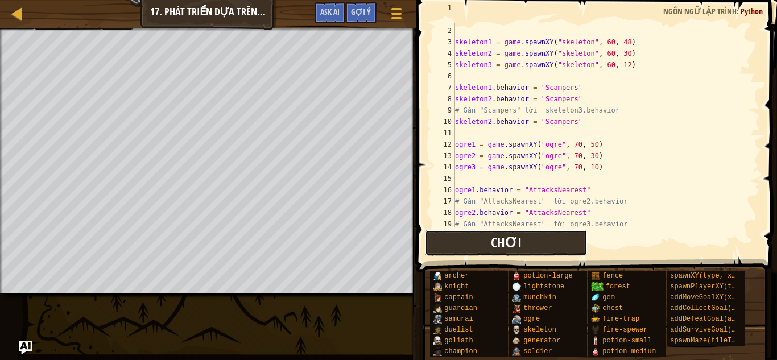
click at [488, 244] on button "Chơi" at bounding box center [506, 243] width 163 height 26
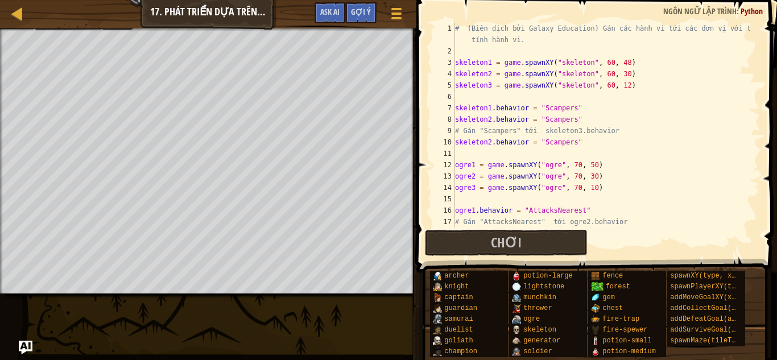
scroll to position [0, 0]
click at [488, 140] on div "# (Biên dịch bởi Galaxy Education) Gán các hành vi tới các đơn vị với thuộc tín…" at bounding box center [602, 142] width 299 height 239
type textarea "skeleton3"
click at [386, 314] on div "Bản đồ Phát triển trò chơi 1 17. Phát triển dựa trên hành vi Tuỳ chọn Xong Gợi …" at bounding box center [388, 180] width 777 height 360
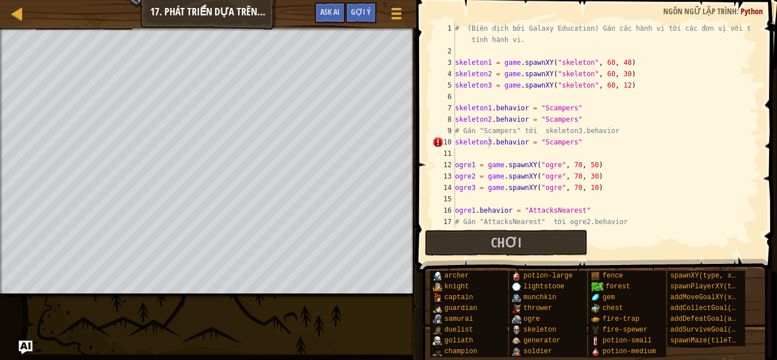
scroll to position [5, 2]
click at [386, 313] on div "Bản đồ Phát triển trò chơi 1 17. Phát triển dựa trên hành vi Tuỳ chọn Xong Gợi …" at bounding box center [388, 180] width 777 height 360
click at [508, 243] on span "Chơi" at bounding box center [506, 242] width 31 height 18
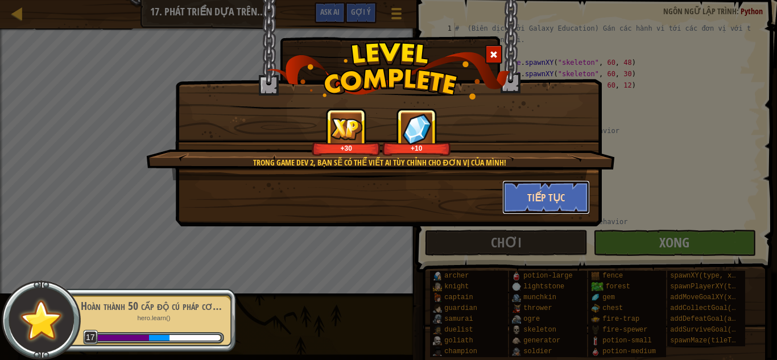
click at [550, 204] on button "Tiếp tục" at bounding box center [546, 197] width 88 height 34
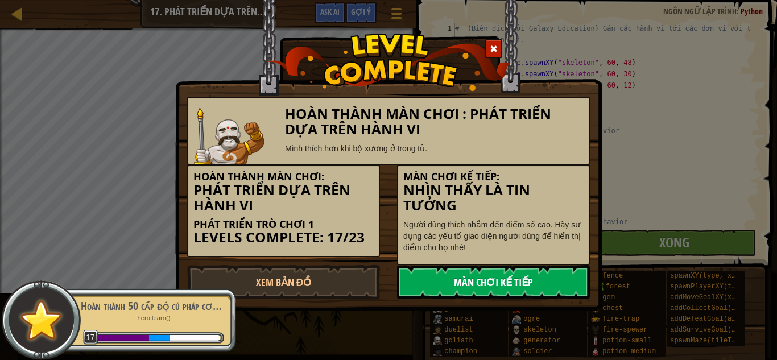
click at [520, 280] on link "Màn chơi kế tiếp" at bounding box center [493, 282] width 193 height 34
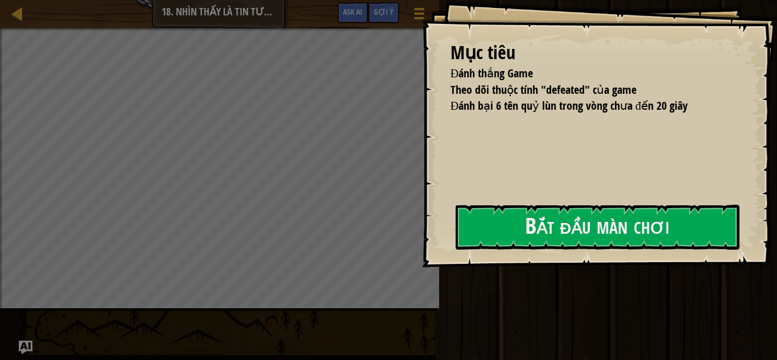
click at [520, 267] on div "Mục tiêu Đánh thắng Game Theo dõi thuộc tính "defeated" của game Đánh bại 6 tên…" at bounding box center [599, 133] width 355 height 267
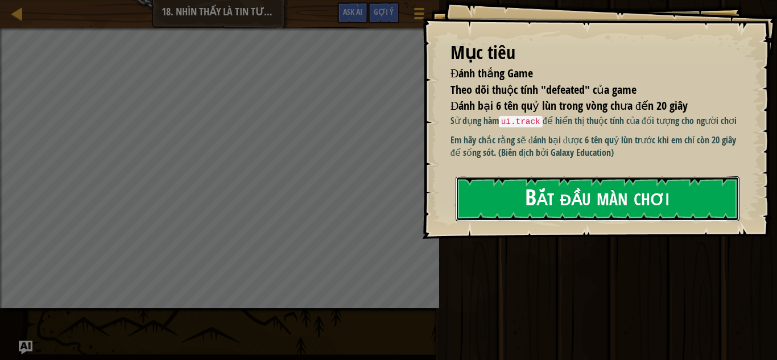
click at [530, 196] on button "Bắt đầu màn chơi" at bounding box center [598, 198] width 284 height 45
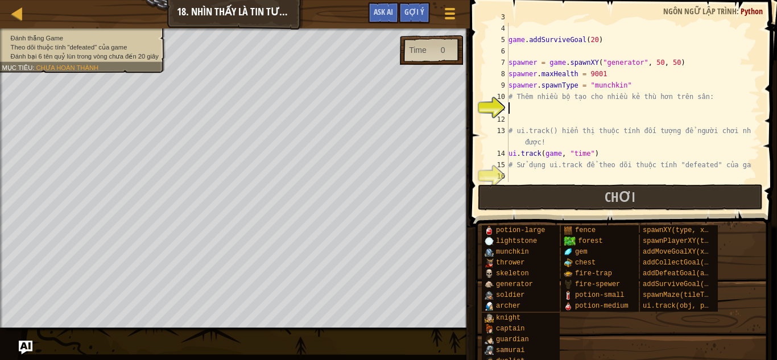
scroll to position [57, 0]
click at [528, 111] on div "game . addSurviveGoal ( 20 ) spawner = game . spawnXY ( "generator" , 50 , 50 )…" at bounding box center [628, 114] width 245 height 182
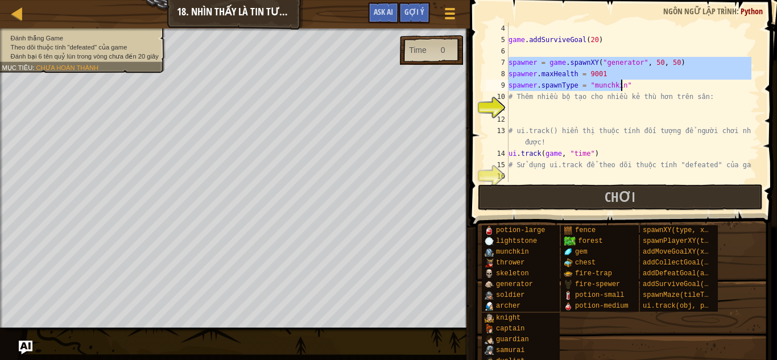
drag, startPoint x: 510, startPoint y: 61, endPoint x: 635, endPoint y: 84, distance: 127.2
click at [635, 84] on div "game . addSurviveGoal ( 20 ) spawner = game . spawnXY ( "generator" , 50 , 50 )…" at bounding box center [628, 114] width 245 height 182
paste textarea "archer1 = game.spawnXY("archer", 10, 30)"
type textarea "archer1 = game.spawnXY("archer", 10, 30)"
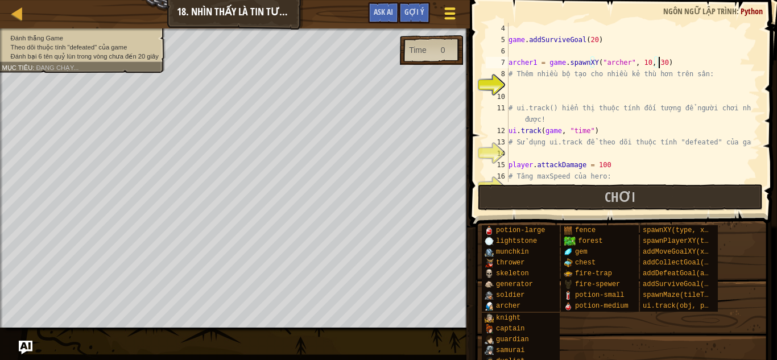
click at [448, 18] on span at bounding box center [449, 18] width 11 height 2
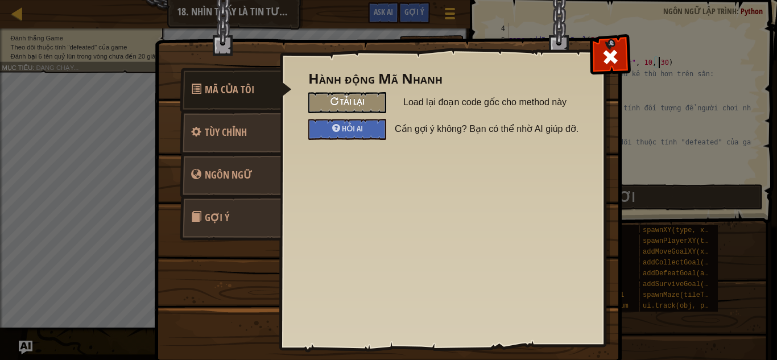
click at [362, 105] on div "Tải lại" at bounding box center [347, 102] width 78 height 21
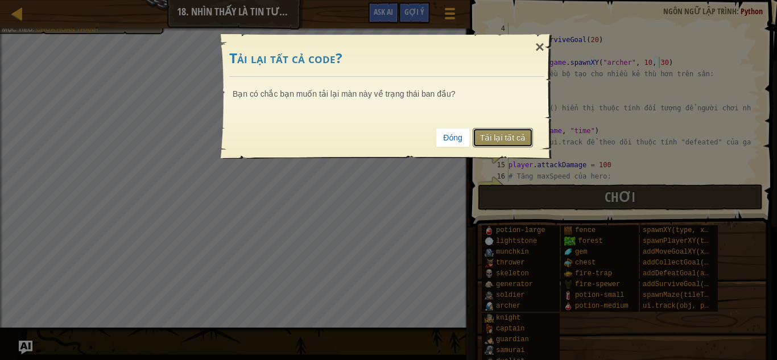
click at [505, 138] on link "Tải lại tất cả" at bounding box center [503, 137] width 60 height 19
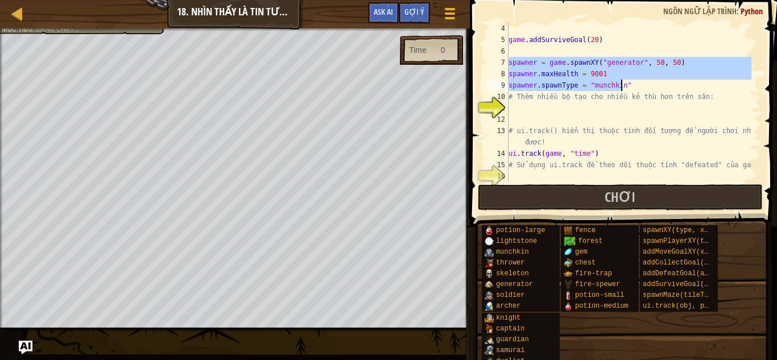
drag, startPoint x: 510, startPoint y: 63, endPoint x: 623, endPoint y: 85, distance: 116.0
click at [623, 85] on div "game . addSurviveGoal ( 20 ) spawner = game . spawnXY ( "generator" , 50 , 50 )…" at bounding box center [628, 114] width 245 height 182
type textarea "spawner.maxHealth = 9001 spawner.spawnType = "munchkin""
click at [578, 107] on div "game . addSurviveGoal ( 20 ) spawner = game . spawnXY ( "generator" , 50 , 50 )…" at bounding box center [628, 114] width 245 height 182
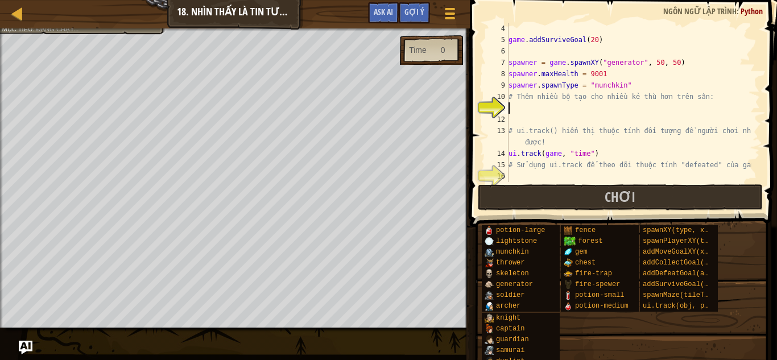
paste textarea "spawner.spawnType = "munchkin""
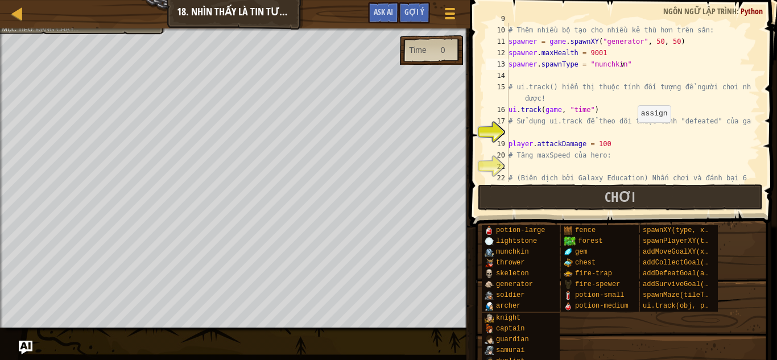
scroll to position [126, 0]
type textarea "vv"
click at [572, 130] on div "# Thêm nhiều bộ tạo cho nhiều kẻ thù hơn trên sân: spawner = game . spawnXY ( "…" at bounding box center [628, 119] width 245 height 193
click at [638, 61] on div "# Thêm nhiều bộ tạo cho nhiều kẻ thù hơn trên sân: spawner = game . spawnXY ( "…" at bounding box center [628, 119] width 245 height 193
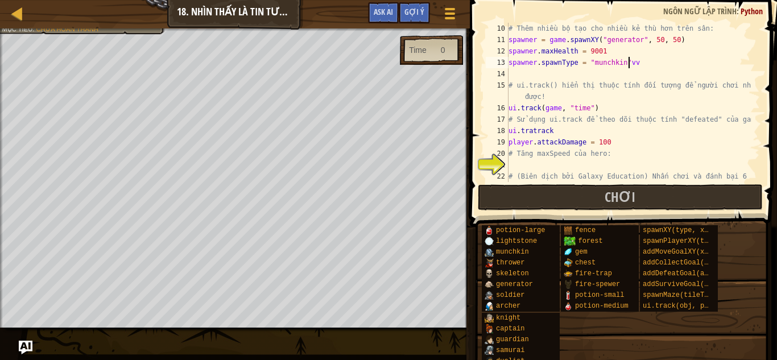
scroll to position [5, 2]
click at [570, 135] on div "# Thêm nhiều bộ tạo cho nhiều kẻ thù hơn trên sân: spawner = game . spawnXY ( "…" at bounding box center [628, 119] width 245 height 193
click at [530, 131] on div "# Thêm nhiều bộ tạo cho nhiều kẻ thù hơn trên sân: spawner = game . spawnXY ( "…" at bounding box center [628, 119] width 245 height 193
click at [567, 132] on div "# Thêm nhiều bộ tạo cho nhiều kẻ thù hơn trên sân: spawner = game . spawnXY ( "…" at bounding box center [628, 119] width 245 height 193
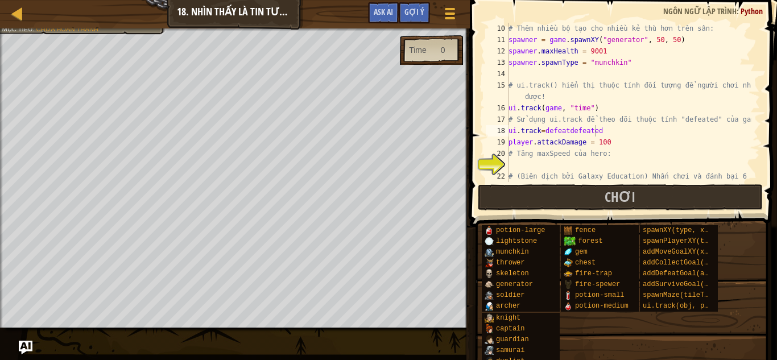
drag, startPoint x: 655, startPoint y: 342, endPoint x: 712, endPoint y: 348, distance: 57.7
click at [712, 348] on div "potion-large lightstone munchkin thrower skeleton generator soldier archer knig…" at bounding box center [625, 307] width 288 height 164
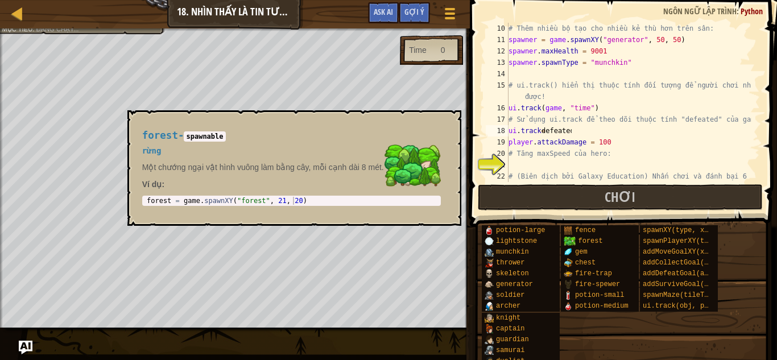
click at [599, 323] on div "potion-large lightstone munchkin thrower skeleton generator soldier archer knig…" at bounding box center [625, 307] width 288 height 164
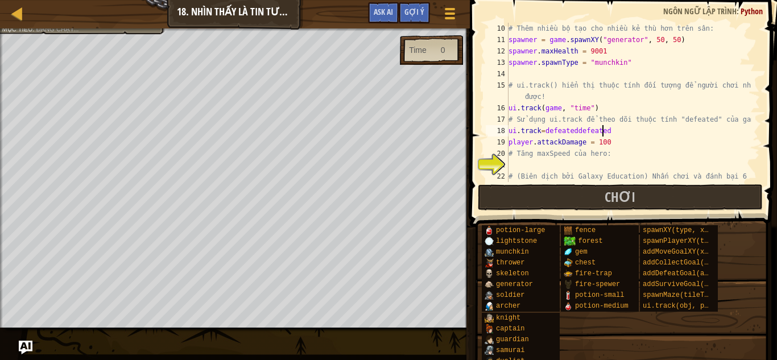
scroll to position [5, 4]
drag, startPoint x: 573, startPoint y: 130, endPoint x: 607, endPoint y: 133, distance: 34.8
click at [607, 133] on div "# Thêm nhiều bộ tạo cho nhiều kẻ thù hơn trên sân: spawner = game . spawnXY ( "…" at bounding box center [628, 119] width 245 height 193
type textarea "ui.track=defeated"
click at [601, 354] on div "potion-large lightstone munchkin thrower skeleton generator soldier archer knig…" at bounding box center [625, 307] width 288 height 164
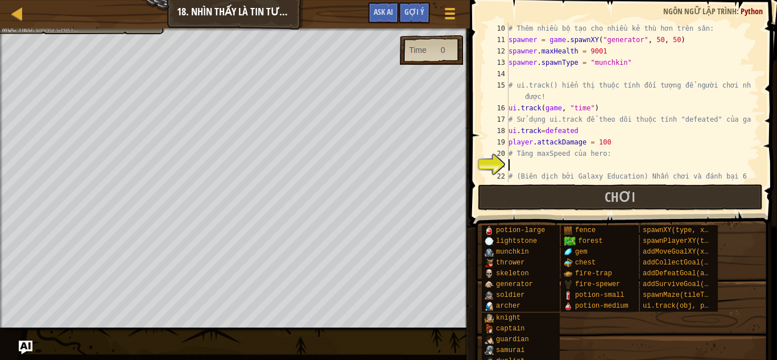
click at [597, 165] on div "# Thêm nhiều bộ tạo cho nhiều kẻ thù hơn trên sân: spawner = game . spawnXY ( "…" at bounding box center [628, 119] width 245 height 193
click at [542, 131] on div "# Thêm nhiều bộ tạo cho nhiều kẻ thù hơn trên sân: spawner = game . spawnXY ( "…" at bounding box center [628, 119] width 245 height 193
click at [581, 125] on div "# Thêm nhiều bộ tạo cho nhiều kẻ thù hơn trên sân: spawner = game . spawnXY ( "…" at bounding box center [628, 119] width 245 height 193
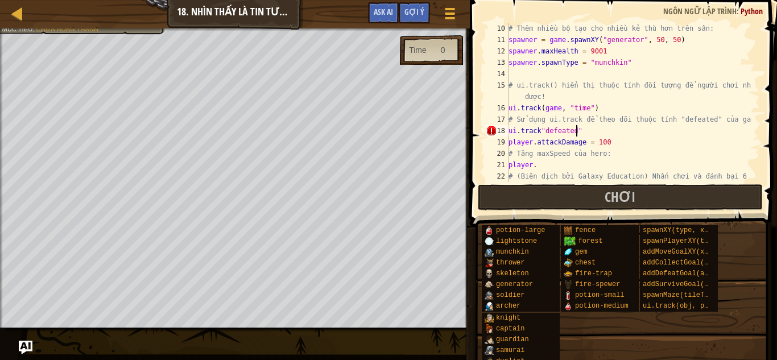
click at [565, 160] on div "# Thêm nhiều bộ tạo cho nhiều kẻ thù hơn trên sân: spawner = game . spawnXY ( "…" at bounding box center [628, 119] width 245 height 193
click at [586, 127] on div "# Thêm nhiều bộ tạo cho nhiều kẻ thù hơn trên sân: spawner = game . spawnXY ( "…" at bounding box center [628, 119] width 245 height 193
click at [542, 130] on div "# Thêm nhiều bộ tạo cho nhiều kẻ thù hơn trên sân: spawner = game . spawnXY ( "…" at bounding box center [628, 119] width 245 height 193
click at [616, 135] on div "# Thêm nhiều bộ tạo cho nhiều kẻ thù hơn trên sân: spawner = game . spawnXY ( "…" at bounding box center [628, 119] width 245 height 193
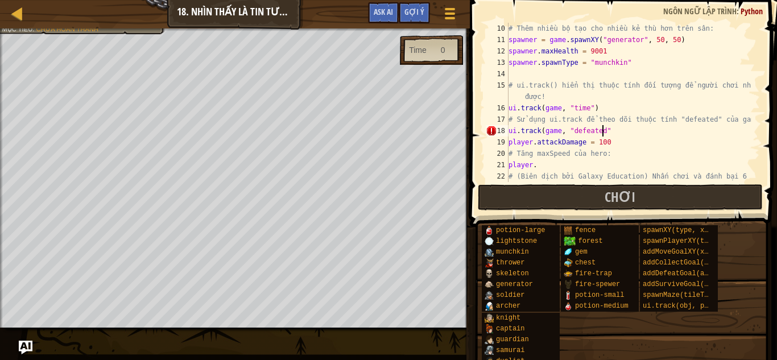
scroll to position [5, 2]
click at [596, 167] on div "# Thêm nhiều bộ tạo cho nhiều kẻ thù hơn trên sân: spawner = game . spawnXY ( "…" at bounding box center [628, 119] width 245 height 193
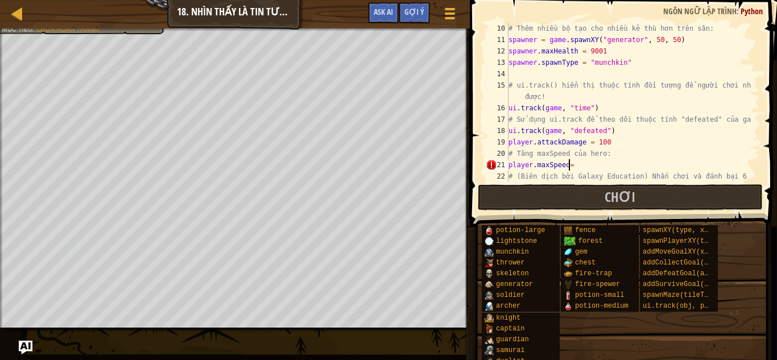
scroll to position [0, 1]
click at [620, 353] on div "potion-large lightstone munchkin thrower skeleton generator soldier archer knig…" at bounding box center [625, 307] width 288 height 164
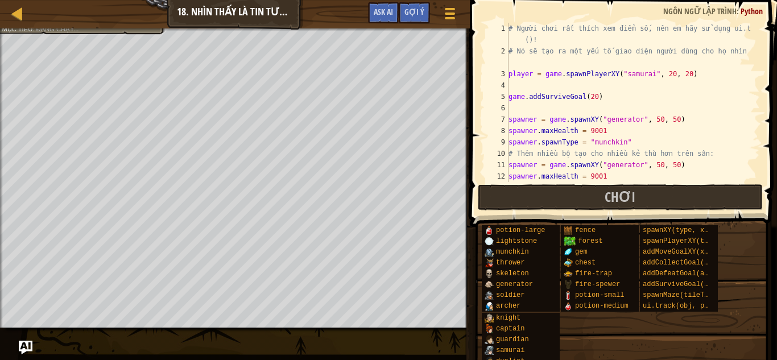
scroll to position [0, 0]
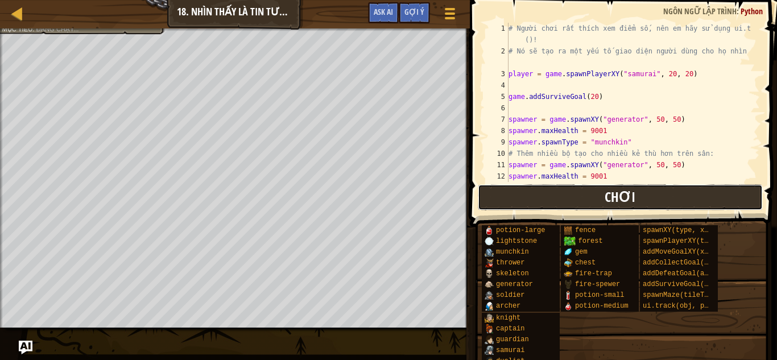
click at [611, 200] on span "Chơi" at bounding box center [620, 197] width 31 height 18
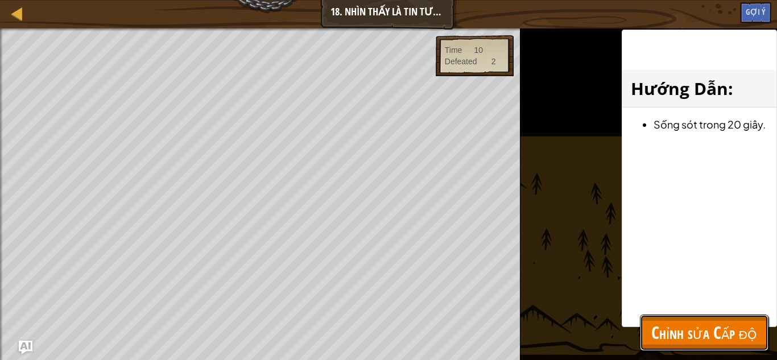
click at [718, 341] on span "Chỉnh sửa Cấp độ" at bounding box center [704, 332] width 106 height 23
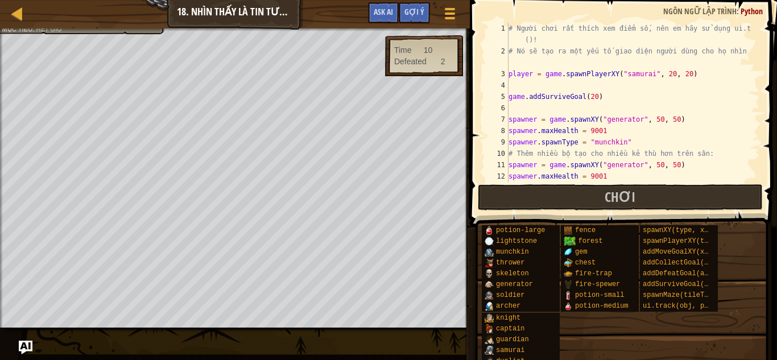
click at [623, 180] on div "# Người chơi rất thích xem điểm số, nên em hãy sử dụng ui.track ()! # Nó sẽ tạo…" at bounding box center [628, 119] width 245 height 193
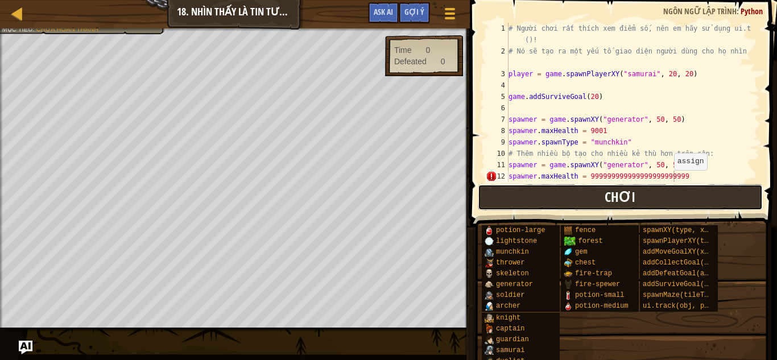
scroll to position [5, 7]
click at [666, 184] on button "Chơi" at bounding box center [620, 197] width 285 height 26
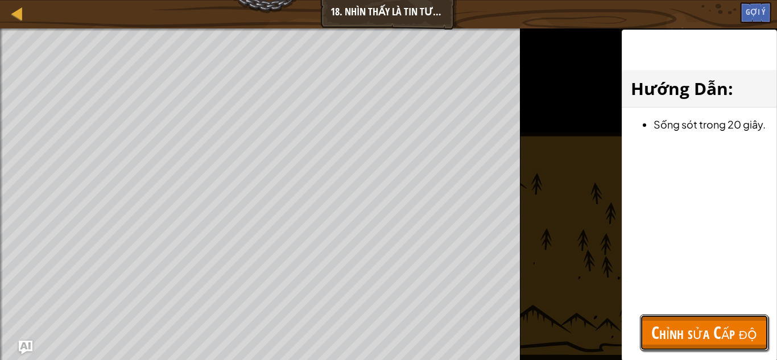
click at [685, 335] on span "Chỉnh sửa Cấp độ" at bounding box center [704, 332] width 106 height 23
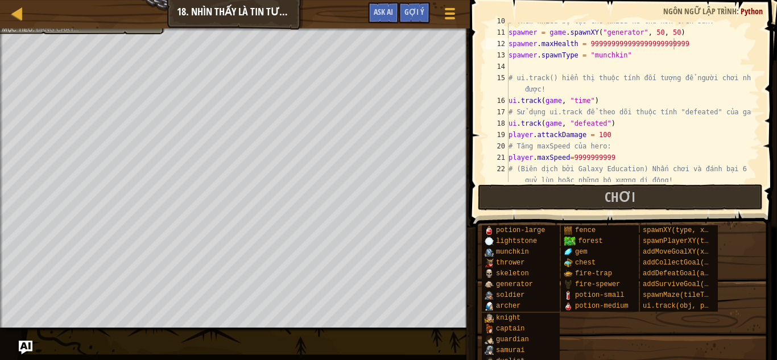
scroll to position [133, 0]
click at [632, 162] on div "# Thêm nhiều bộ tạo cho nhiều kẻ thù hơn trên sân: spawner = game . spawnXY ( "…" at bounding box center [628, 111] width 245 height 193
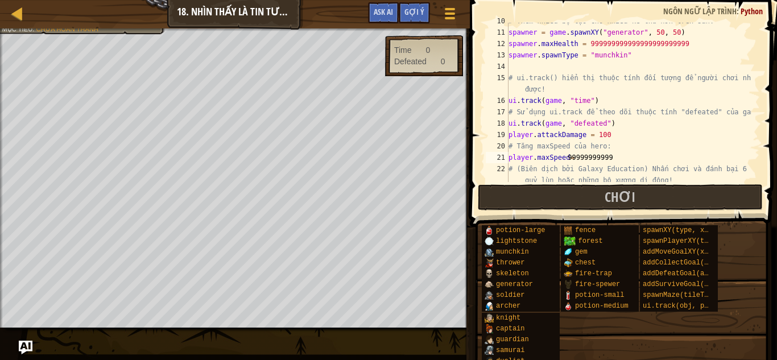
scroll to position [0, 1]
click at [623, 346] on div "potion-large lightstone munchkin thrower skeleton generator soldier archer knig…" at bounding box center [625, 307] width 288 height 164
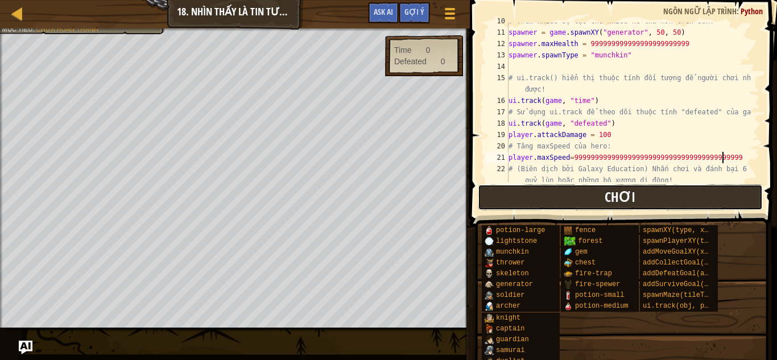
click at [633, 192] on span "Chơi" at bounding box center [620, 197] width 31 height 18
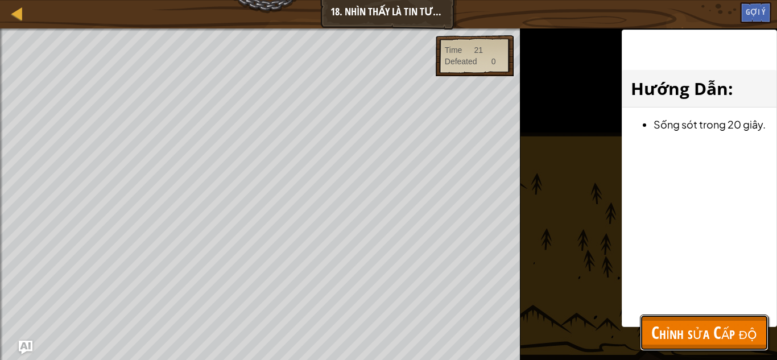
click at [677, 327] on span "Chỉnh sửa Cấp độ" at bounding box center [704, 332] width 106 height 23
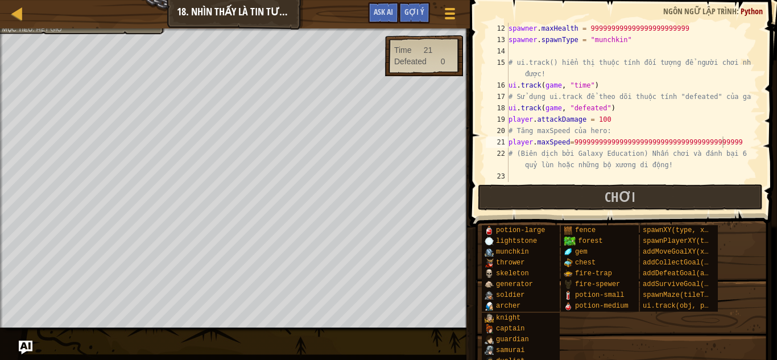
scroll to position [148, 0]
click at [613, 120] on div "spawner . maxHealth = 999999999999999999999999 spawner . spawnType = "munchkin"…" at bounding box center [628, 114] width 245 height 182
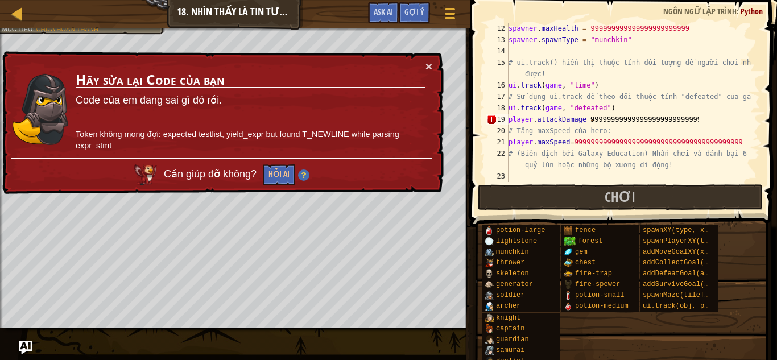
click at [631, 333] on div "potion-large lightstone munchkin thrower skeleton generator soldier archer knig…" at bounding box center [625, 307] width 288 height 164
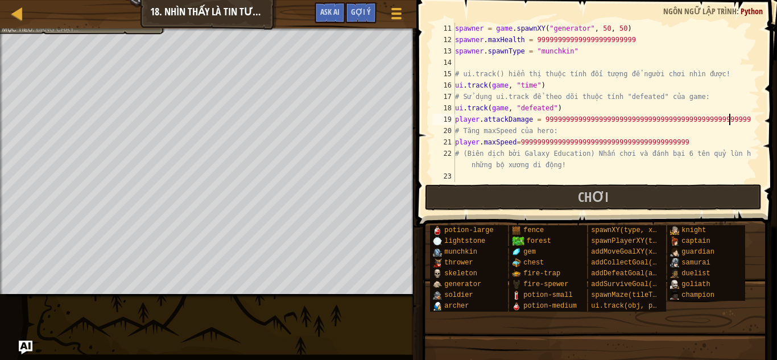
scroll to position [68, 0]
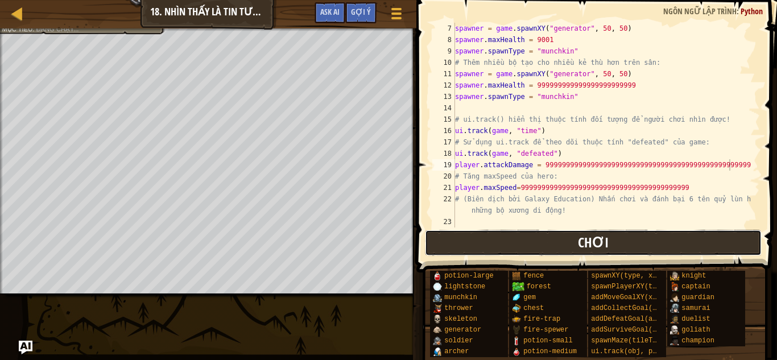
click at [600, 243] on span "Chơi" at bounding box center [593, 242] width 31 height 18
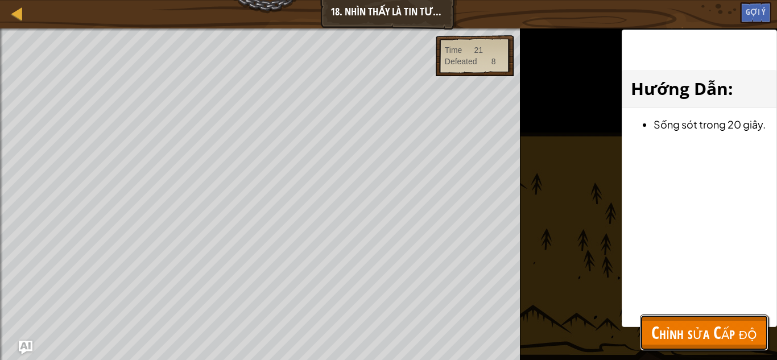
click at [691, 318] on button "Chỉnh sửa Cấp độ" at bounding box center [704, 332] width 129 height 36
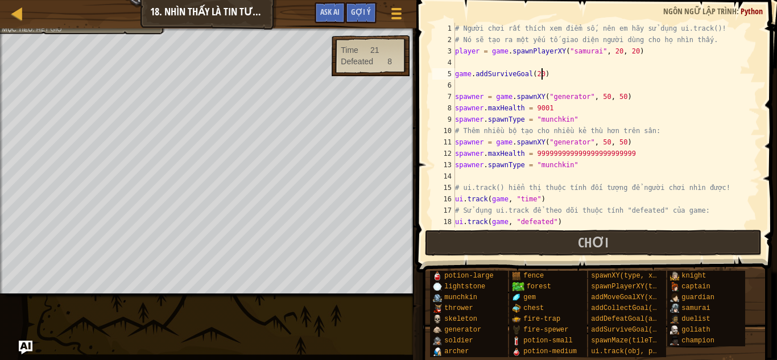
scroll to position [5, 7]
drag, startPoint x: 562, startPoint y: 73, endPoint x: 678, endPoint y: 90, distance: 116.7
click at [678, 90] on div "# Người chơi rất thích xem điểm số, nên em hãy sử dụng ui.track()! # Nó sẽ tạo …" at bounding box center [602, 136] width 299 height 227
click at [692, 186] on div "# Người chơi rất thích xem điểm số, nên em hãy sử dụng ui.track()! # Nó sẽ tạo …" at bounding box center [602, 136] width 299 height 227
type textarea "# ui.track() hiển thị thuộc tính đối tượng để người chơi nhìn được!"
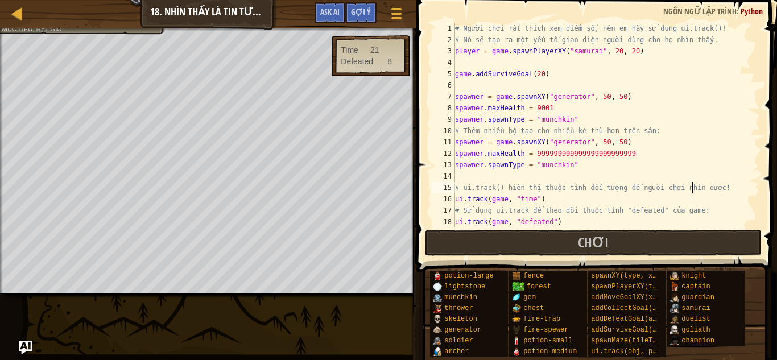
scroll to position [0, 0]
click at [559, 250] on button "Chơi" at bounding box center [593, 243] width 337 height 26
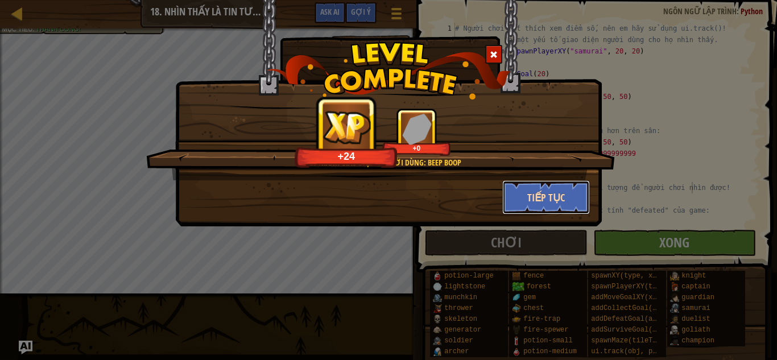
click at [551, 210] on button "Tiếp tục" at bounding box center [546, 197] width 88 height 34
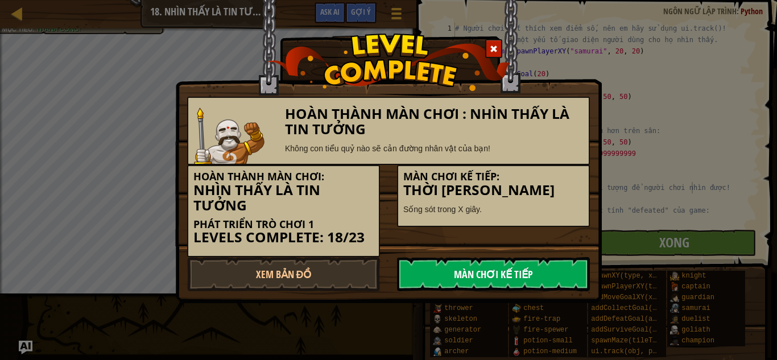
click at [511, 274] on link "Màn chơi kế tiếp" at bounding box center [493, 274] width 193 height 34
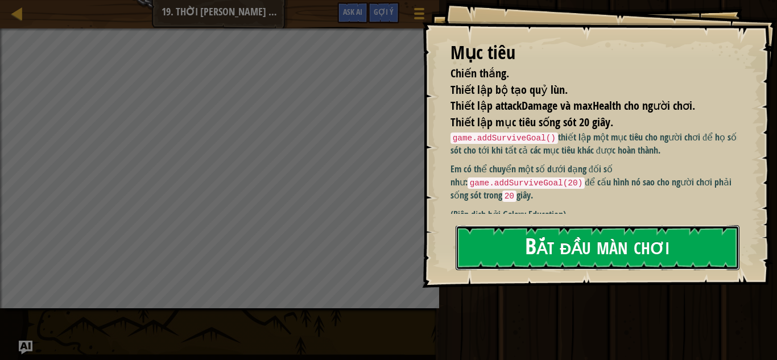
click at [537, 249] on button "Bắt đầu màn chơi" at bounding box center [598, 247] width 284 height 45
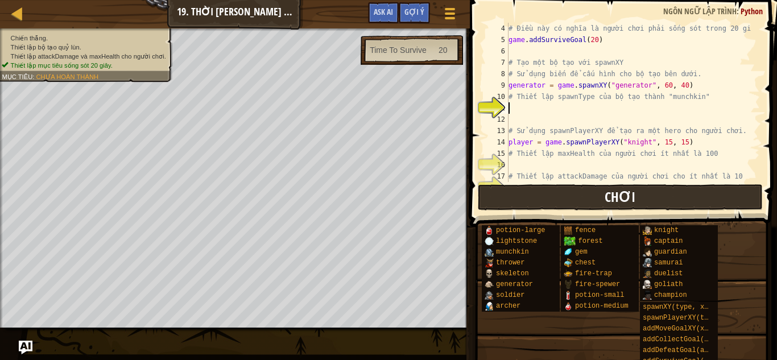
scroll to position [45, 0]
